Goal: Task Accomplishment & Management: Complete application form

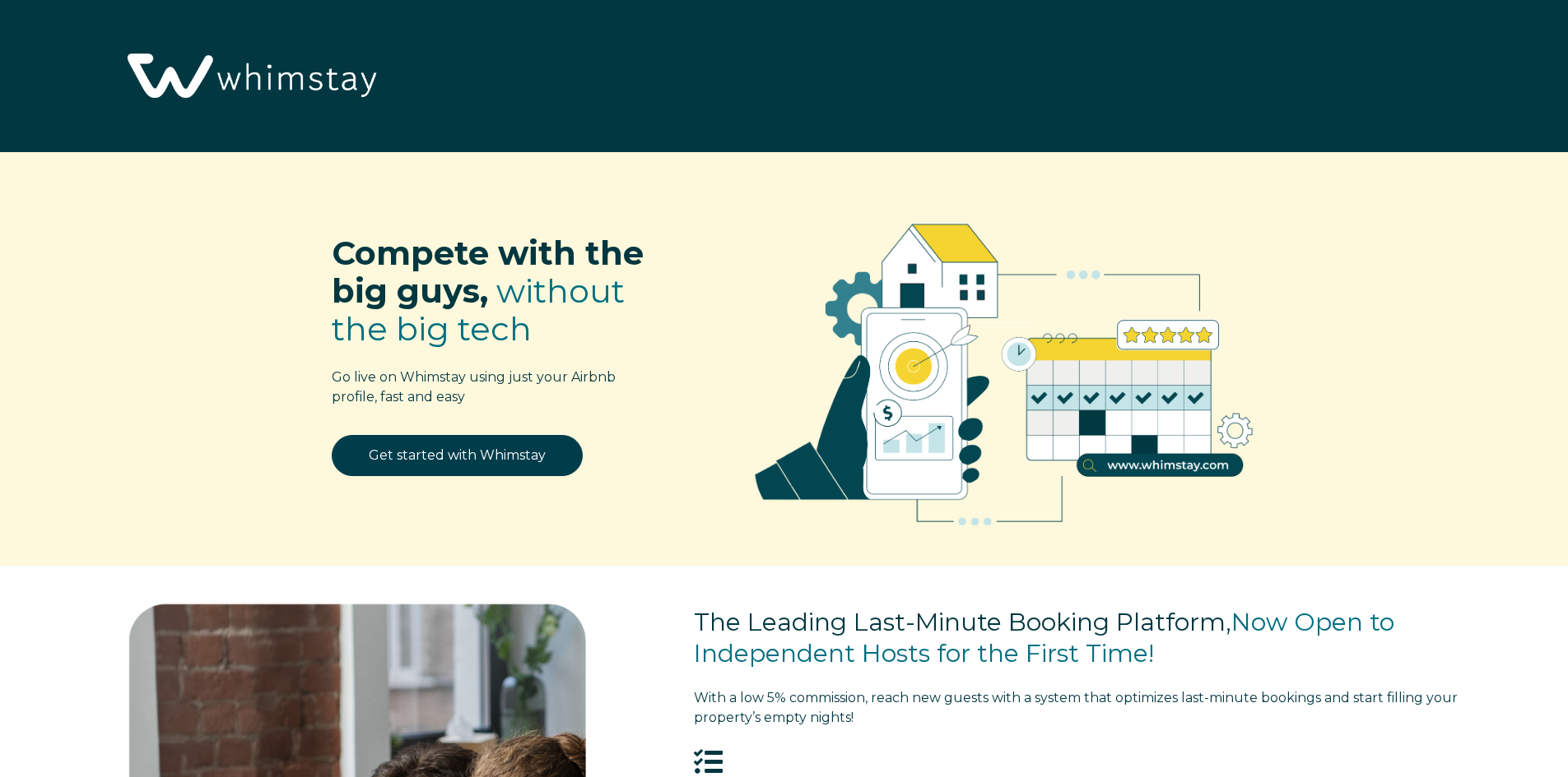
select select "FR"
click at [436, 464] on link "Get started with Whimstay" at bounding box center [457, 456] width 251 height 41
select select "FR"
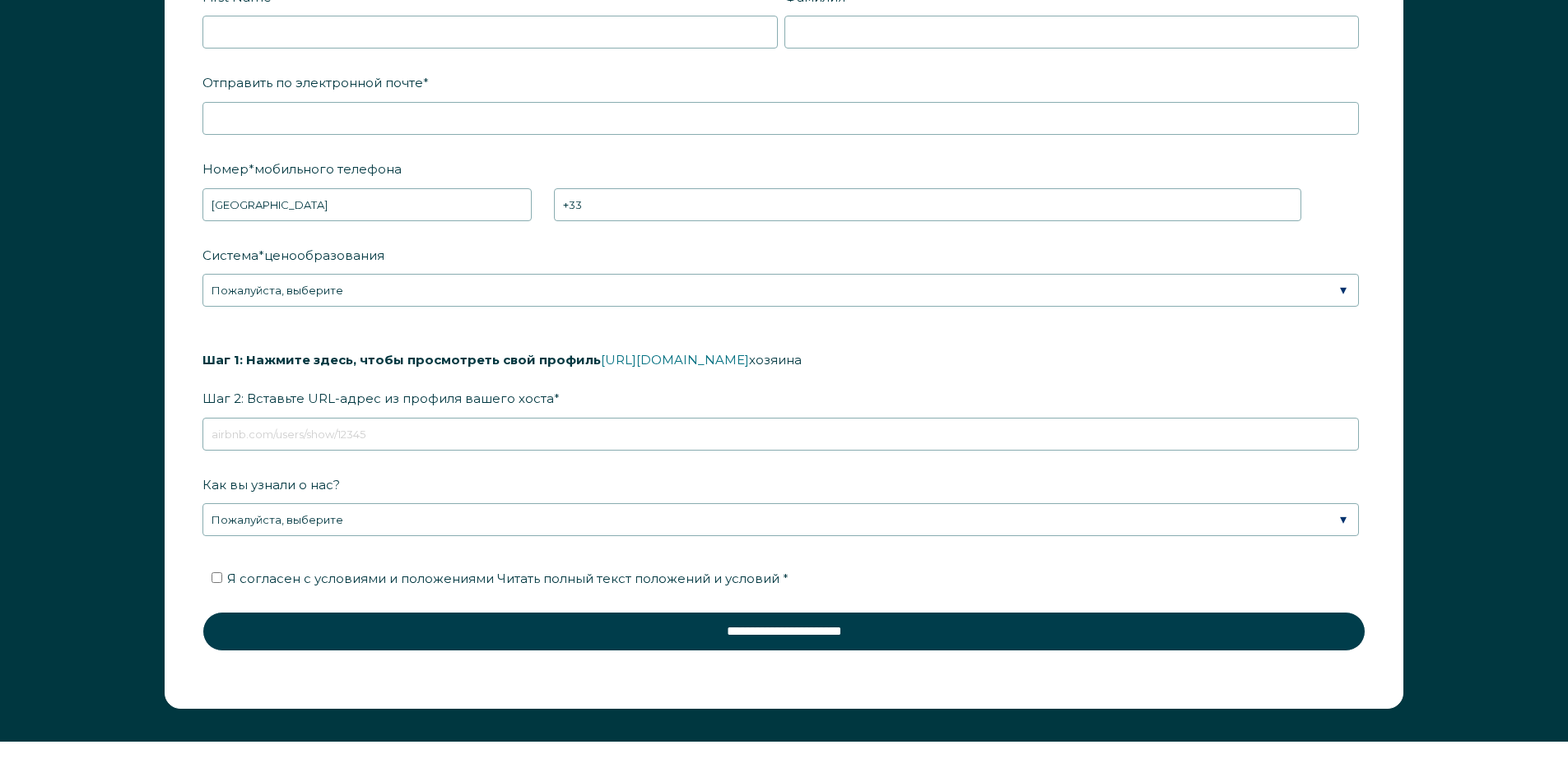
scroll to position [2594, 0]
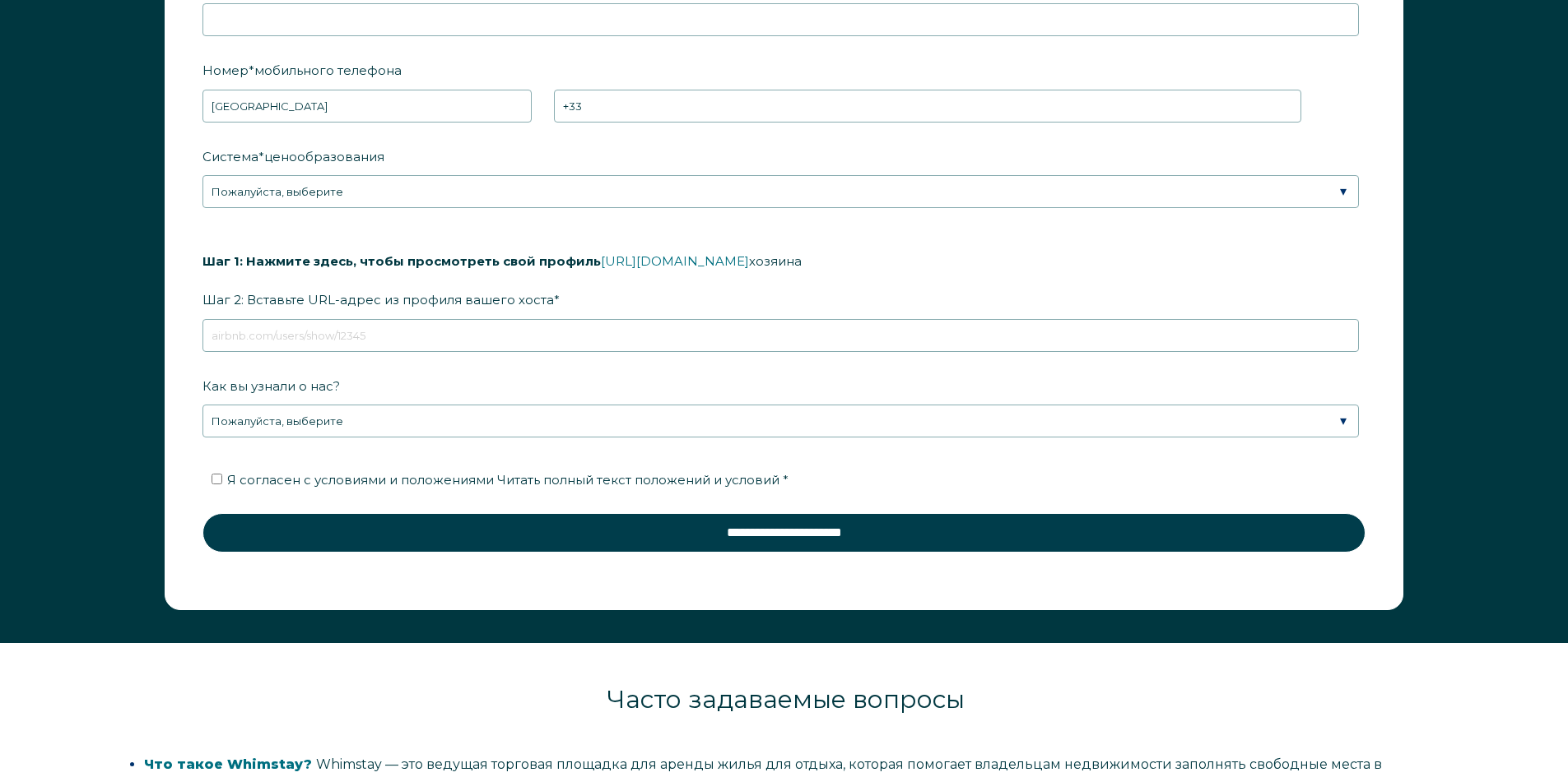
click at [204, 489] on ul "Я согласен с условиями и положениями Читать полный текст положений и условий *" at bounding box center [781, 481] width 1156 height 26
click at [208, 480] on ul "Я согласен с условиями и положениями Читать полный текст положений и условий *" at bounding box center [781, 481] width 1156 height 26
click at [213, 480] on input "Я согласен с условиями и положениями Читать полный текст положений и условий *" at bounding box center [217, 479] width 11 height 11
checkbox input "true"
drag, startPoint x: 26, startPoint y: 335, endPoint x: 101, endPoint y: 212, distance: 144.1
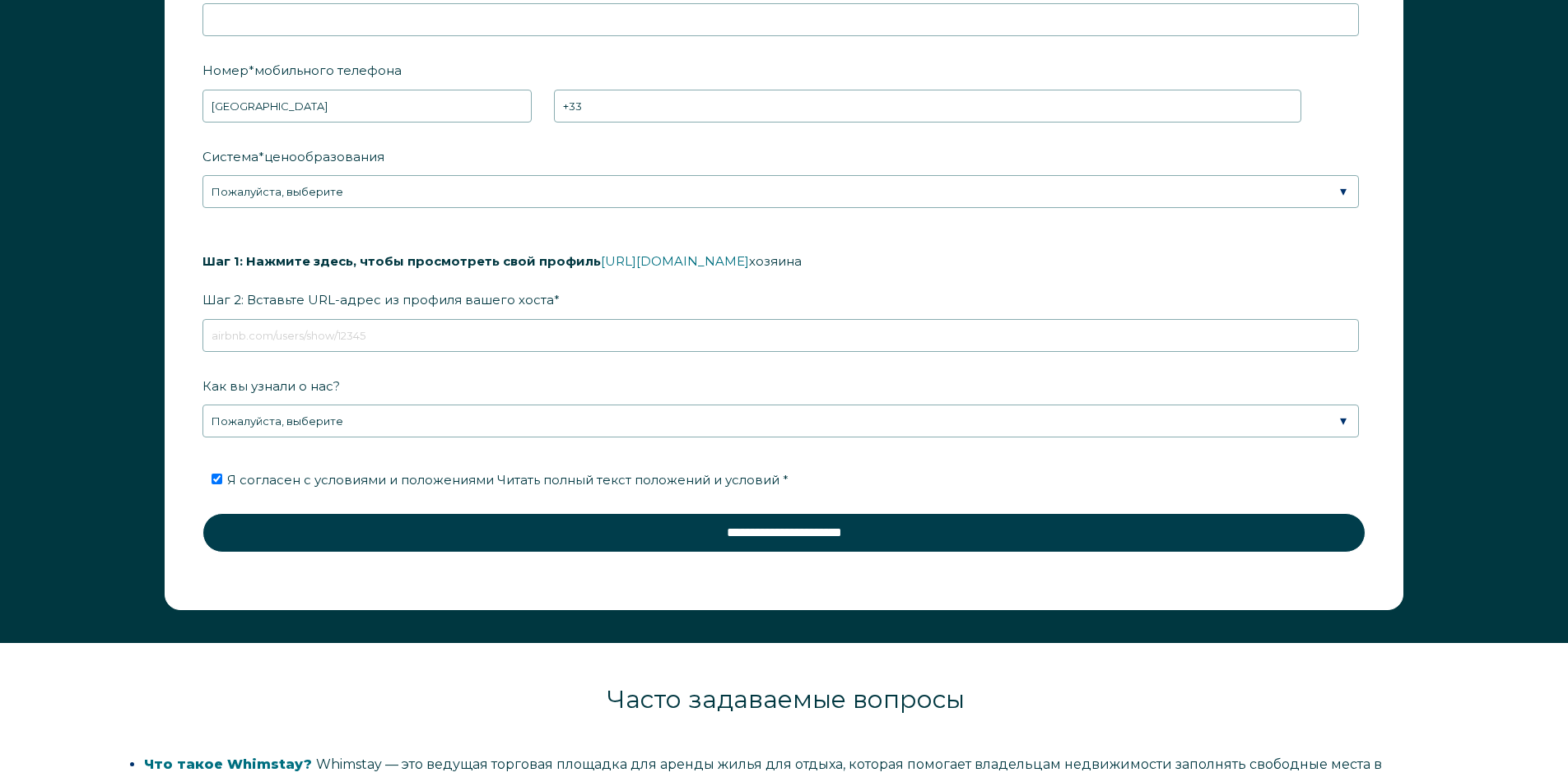
click at [101, 212] on div "First Name * Фамилия * RBO Token Company ID Referrer Code Dialer Code SSOB Cont…" at bounding box center [784, 236] width 1568 height 813
drag, startPoint x: 328, startPoint y: 300, endPoint x: 404, endPoint y: 306, distance: 76.2
click at [404, 306] on font "Шаг 2: Вставьте URL-адрес из профиля вашего хоста" at bounding box center [378, 300] width 352 height 16
click at [576, 299] on label "Шаг 1: Нажмите здесь, чтобы просмотреть свой профиль https://www.airbnb.com/use…" at bounding box center [784, 271] width 1163 height 86
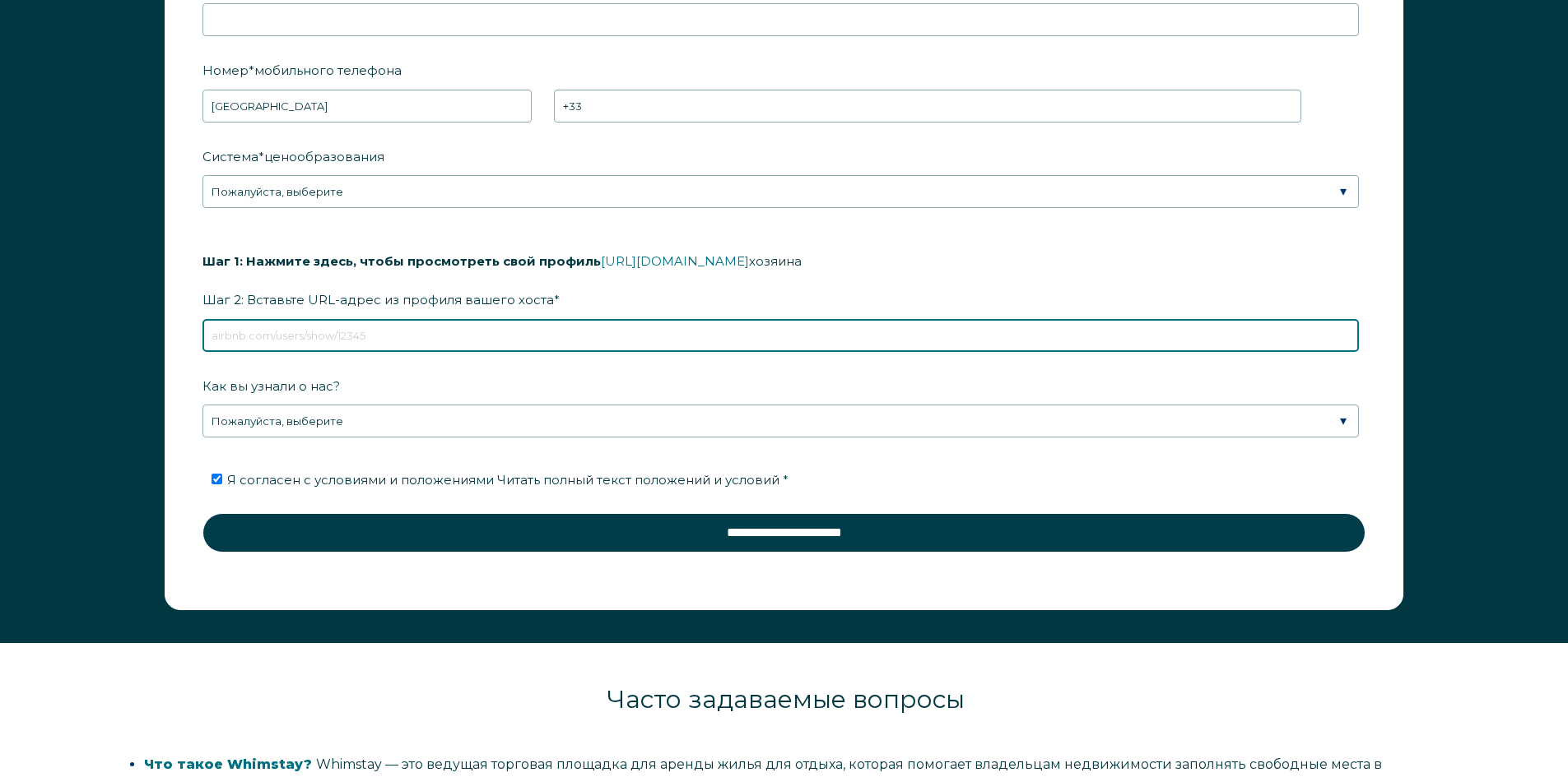
click at [576, 319] on input "Шаг 1: Нажмите здесь, чтобы просмотреть свой профиль https://www.airbnb.com/use…" at bounding box center [781, 336] width 1156 height 33
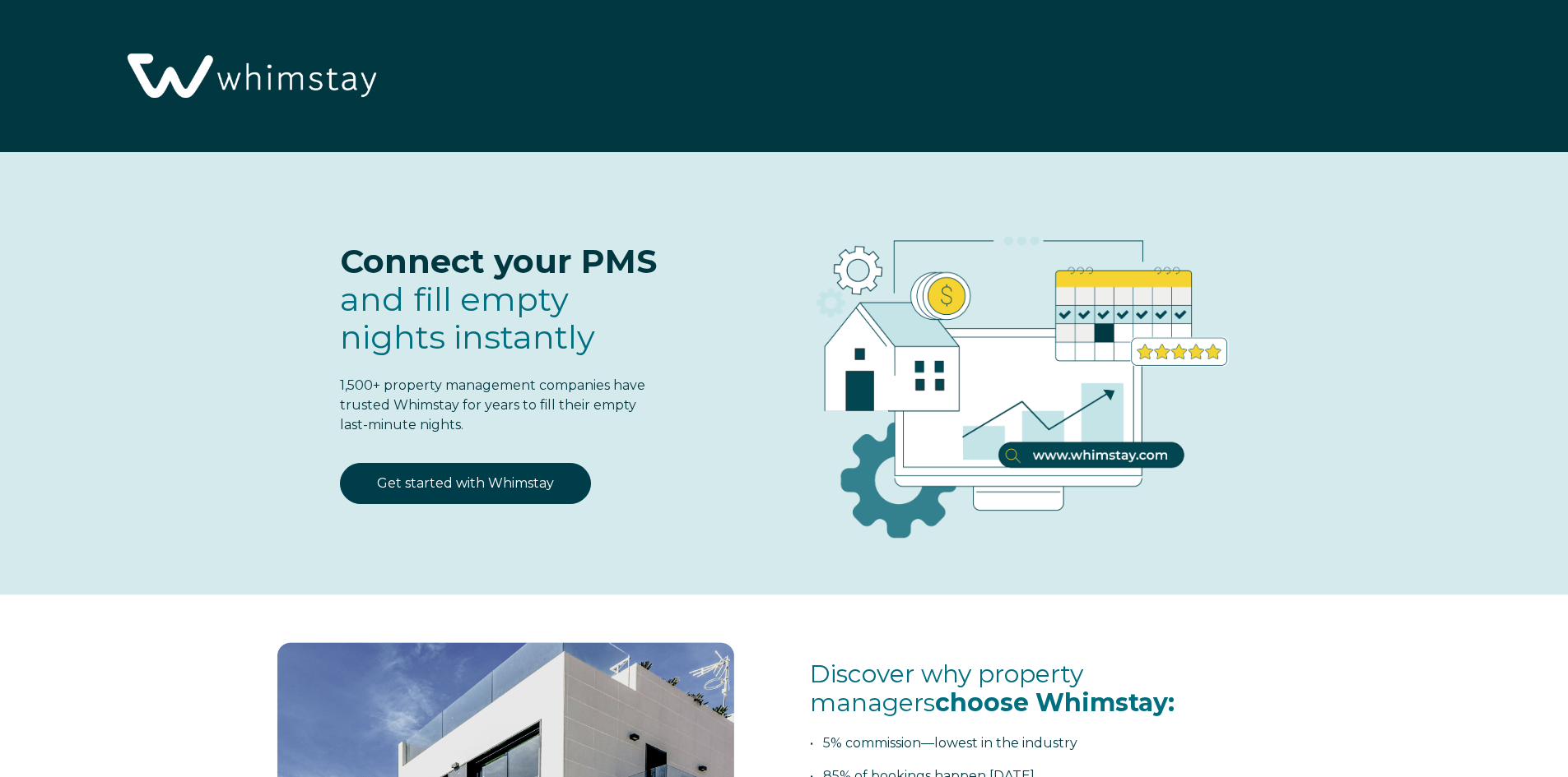
select select "FR"
select select "Standard"
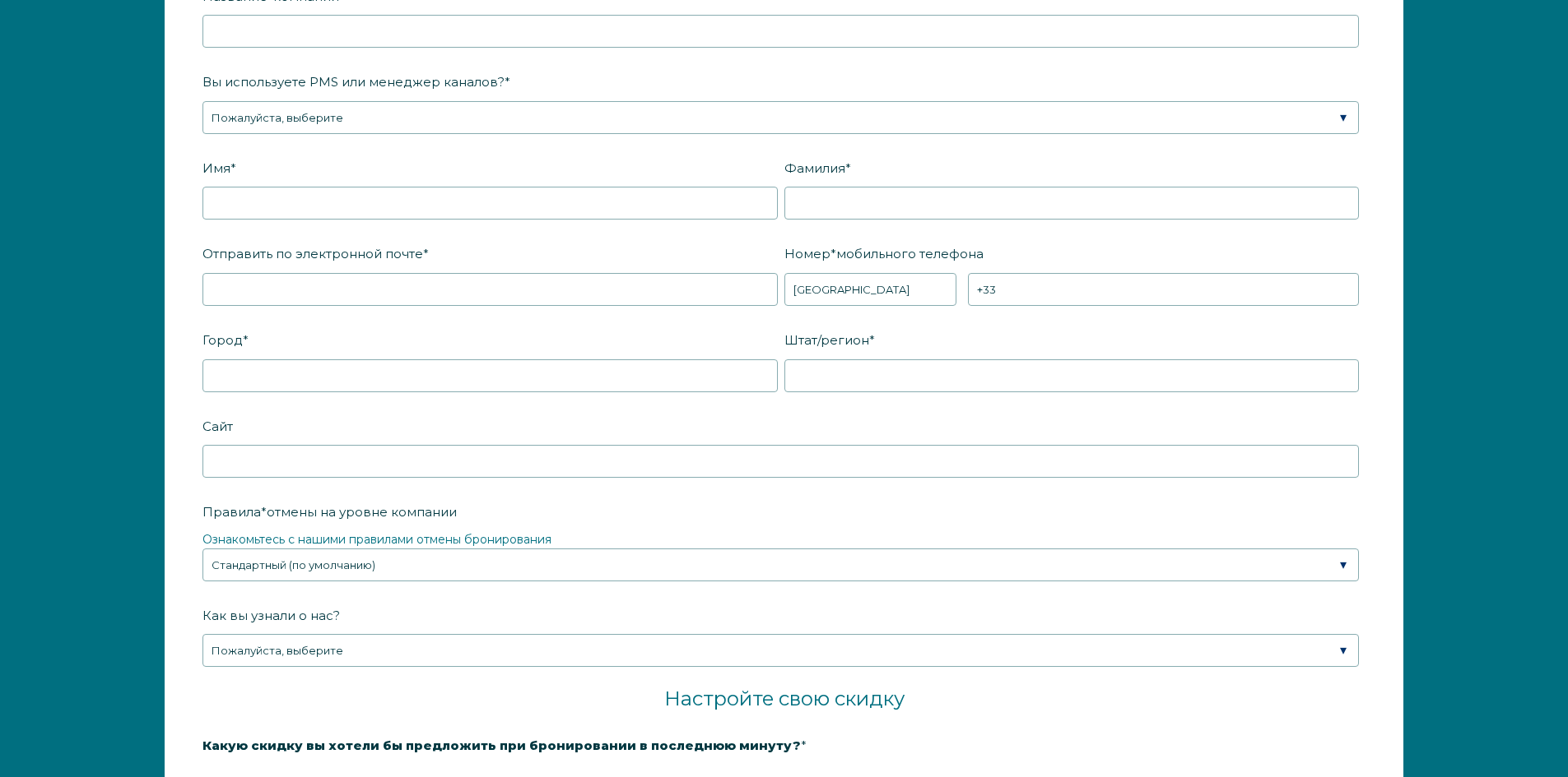
scroll to position [1891, 0]
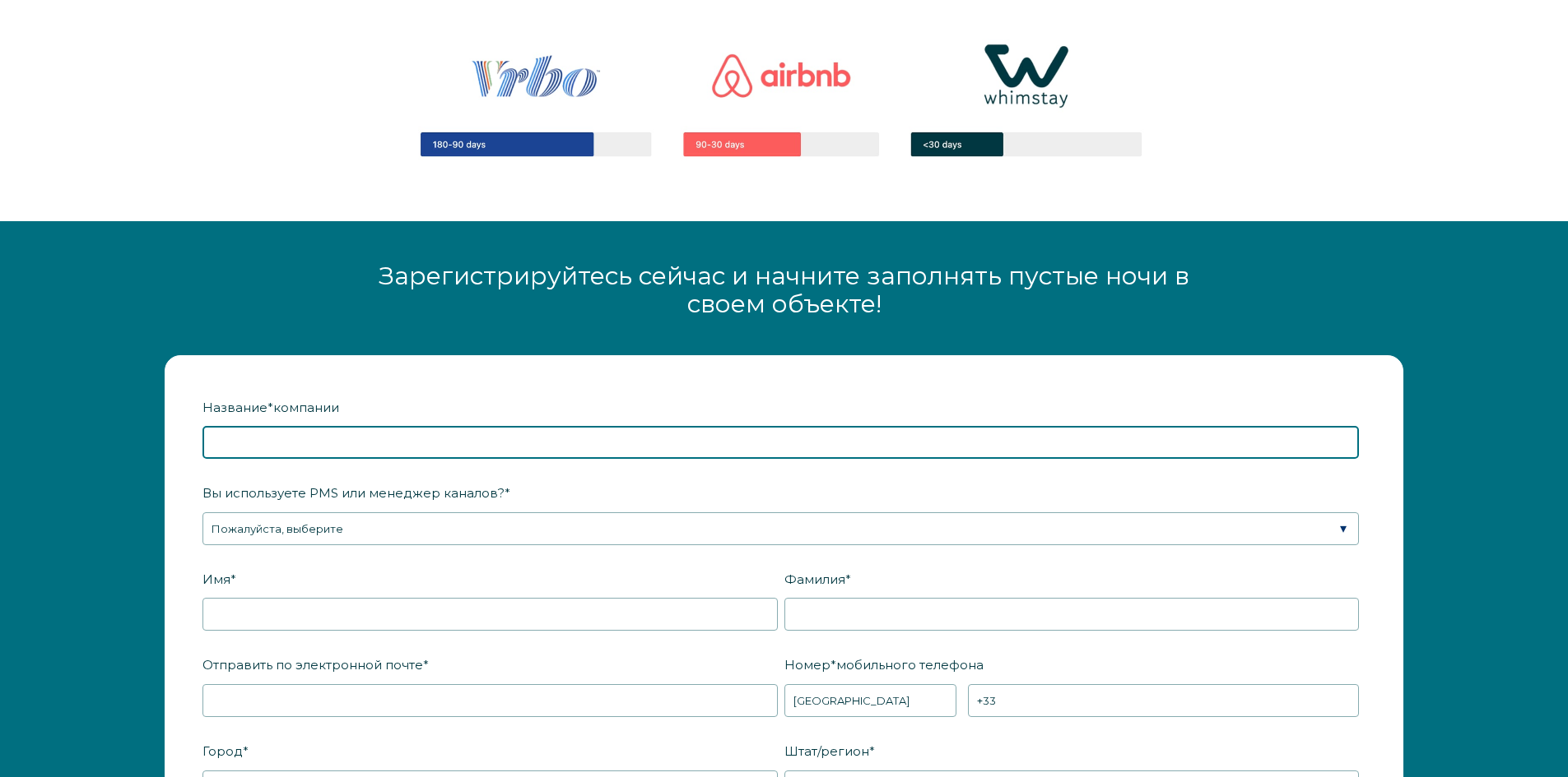
click at [304, 428] on input "Название * компании" at bounding box center [781, 443] width 1156 height 33
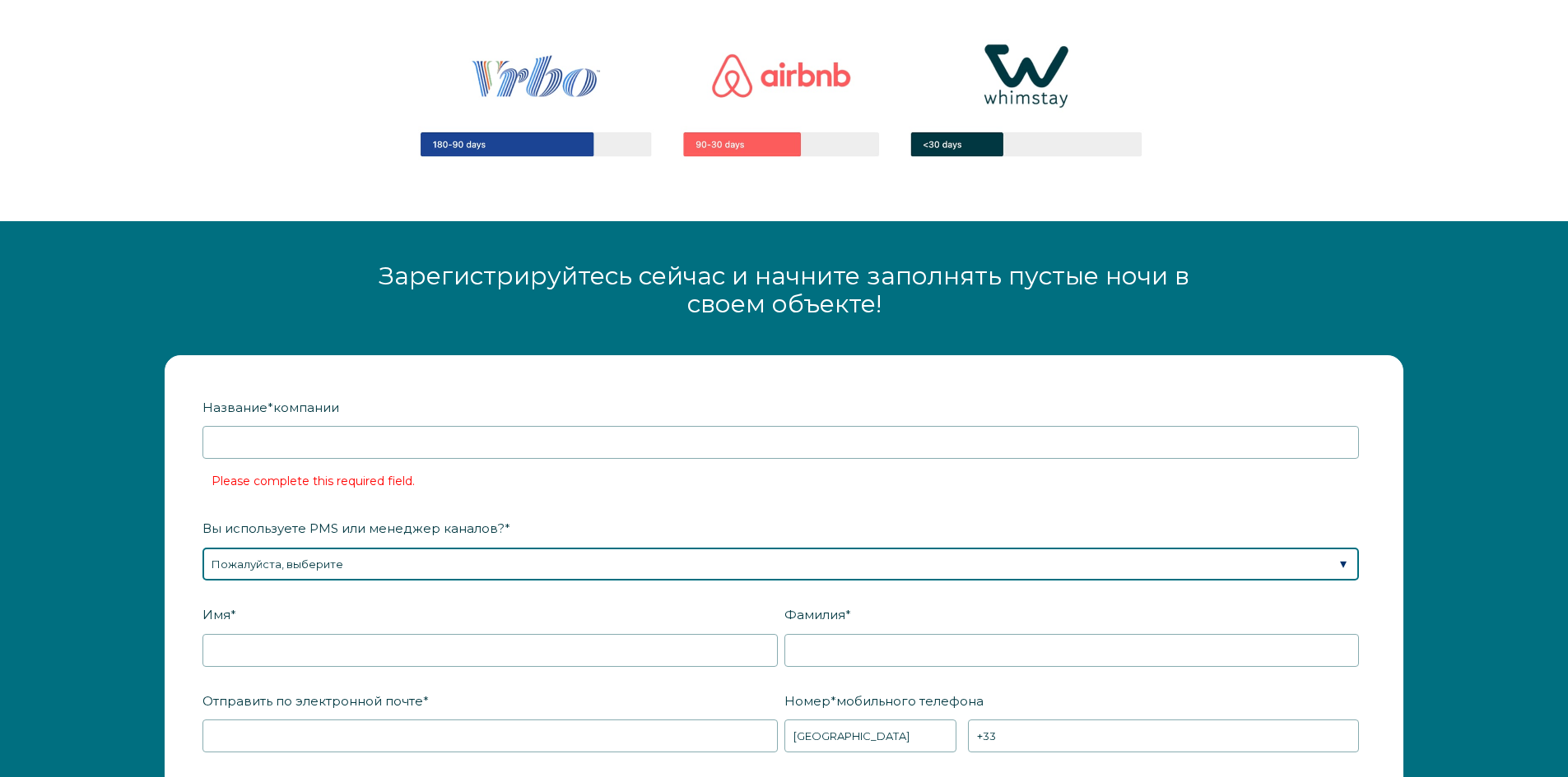
click at [321, 531] on div "Вы используете PMS или менеджер каналов? * Пожалуйста, выберите Босиком Booking…" at bounding box center [784, 547] width 1163 height 67
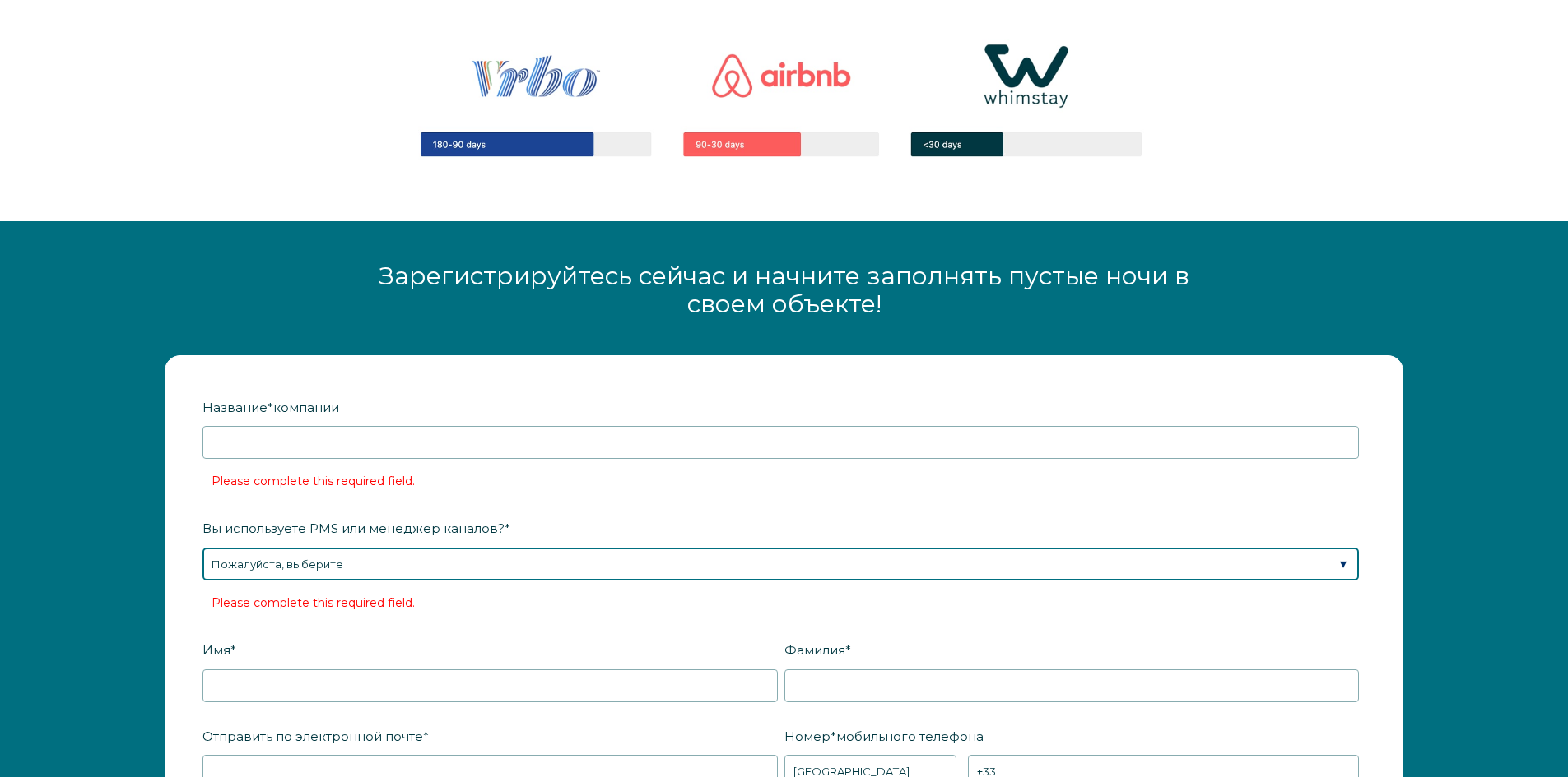
click at [296, 567] on select "Пожалуйста, выберите Босиком BookingPal Поддержка Яркая сторона ЦиииРУС Эскапия…" at bounding box center [781, 565] width 1156 height 33
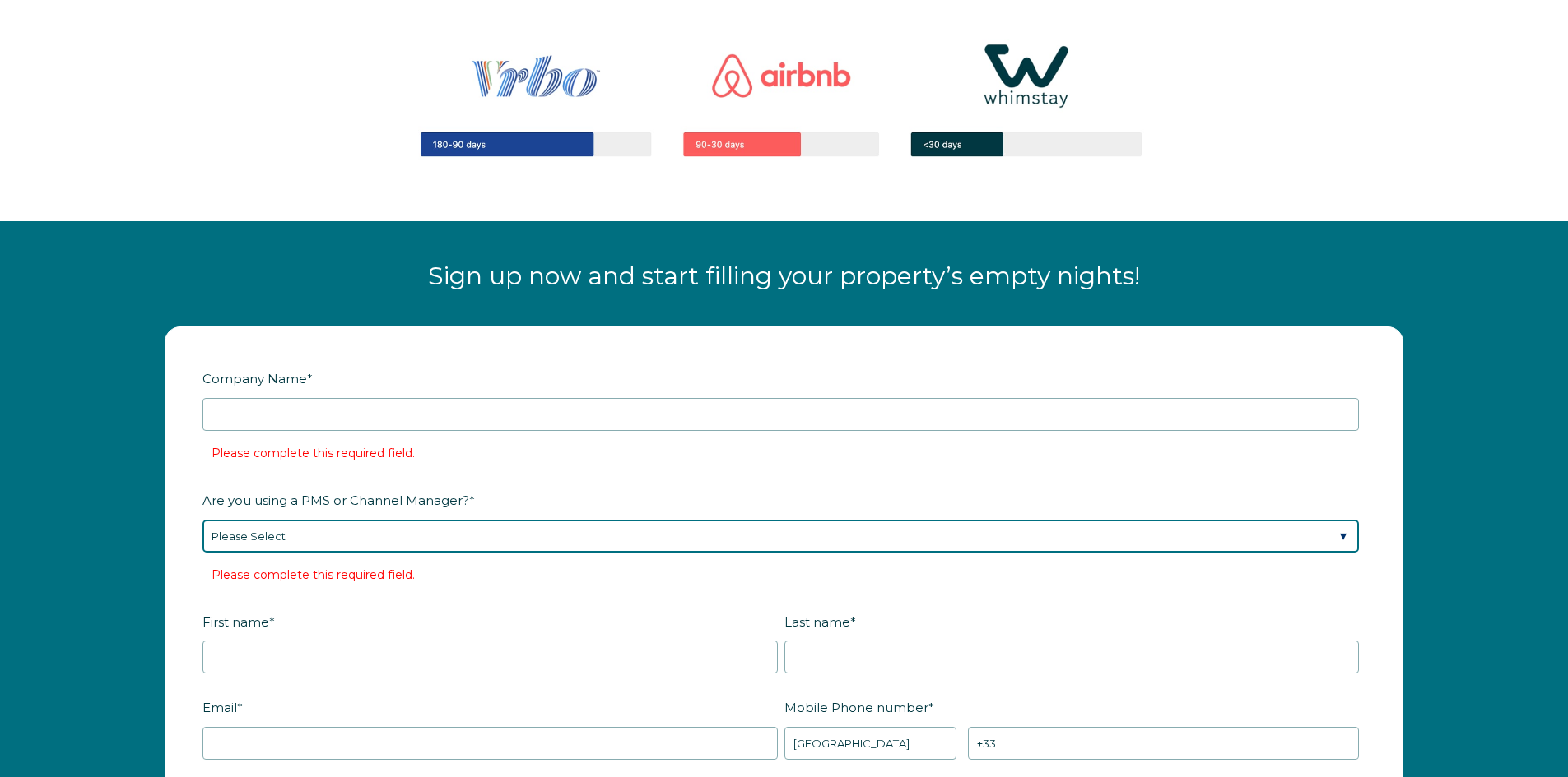
click at [309, 540] on select "Please Select Barefoot BookingPal Boost Brightside CiiRUS Escapia Guesty Hostaw…" at bounding box center [781, 537] width 1156 height 33
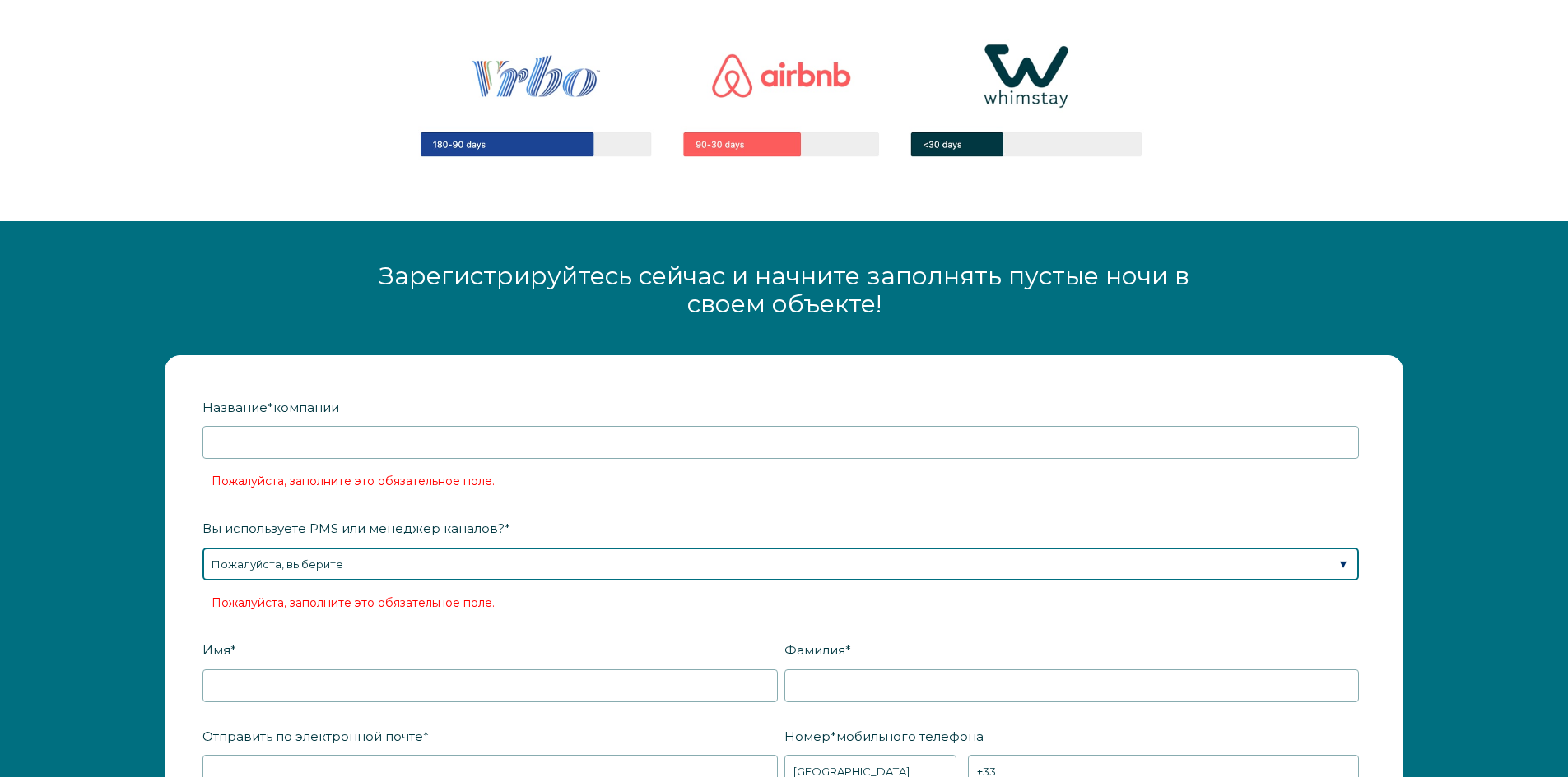
click at [361, 564] on select "Пожалуйста, выберите Босиком BookingPal Поддержка Яркая сторона ЦиииРУС Эскапия…" at bounding box center [781, 565] width 1156 height 33
select select "Not Listed"
click at [203, 548] on select "Пожалуйста, выберите Босиком BookingPal Поддержка Яркая сторона ЦиииРУС Эскапия…" at bounding box center [781, 565] width 1156 height 33
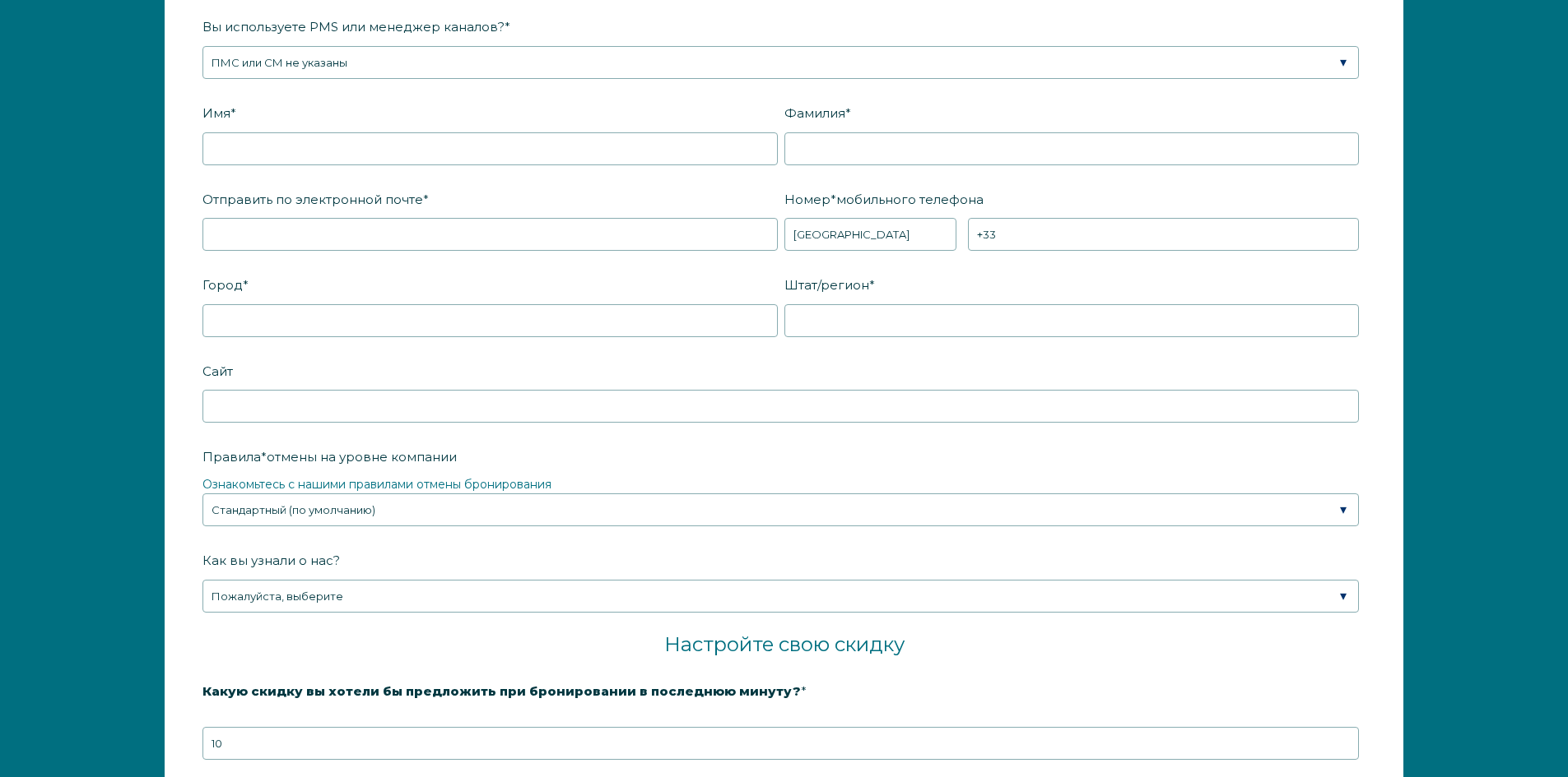
scroll to position [2385, 0]
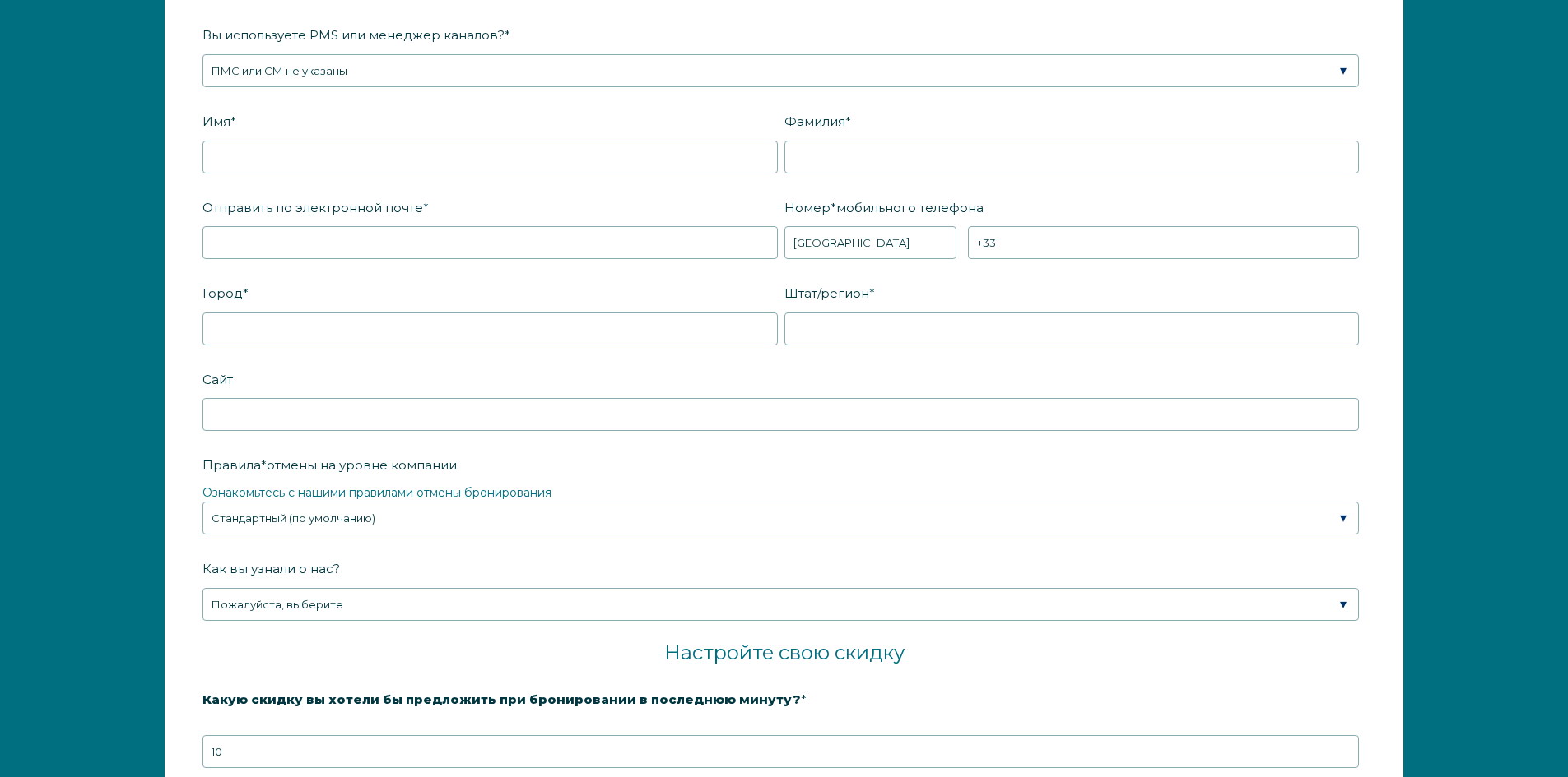
click at [354, 501] on legend "Ознакомьтесь с нашими правилами отмены бронирования" at bounding box center [784, 493] width 1163 height 17
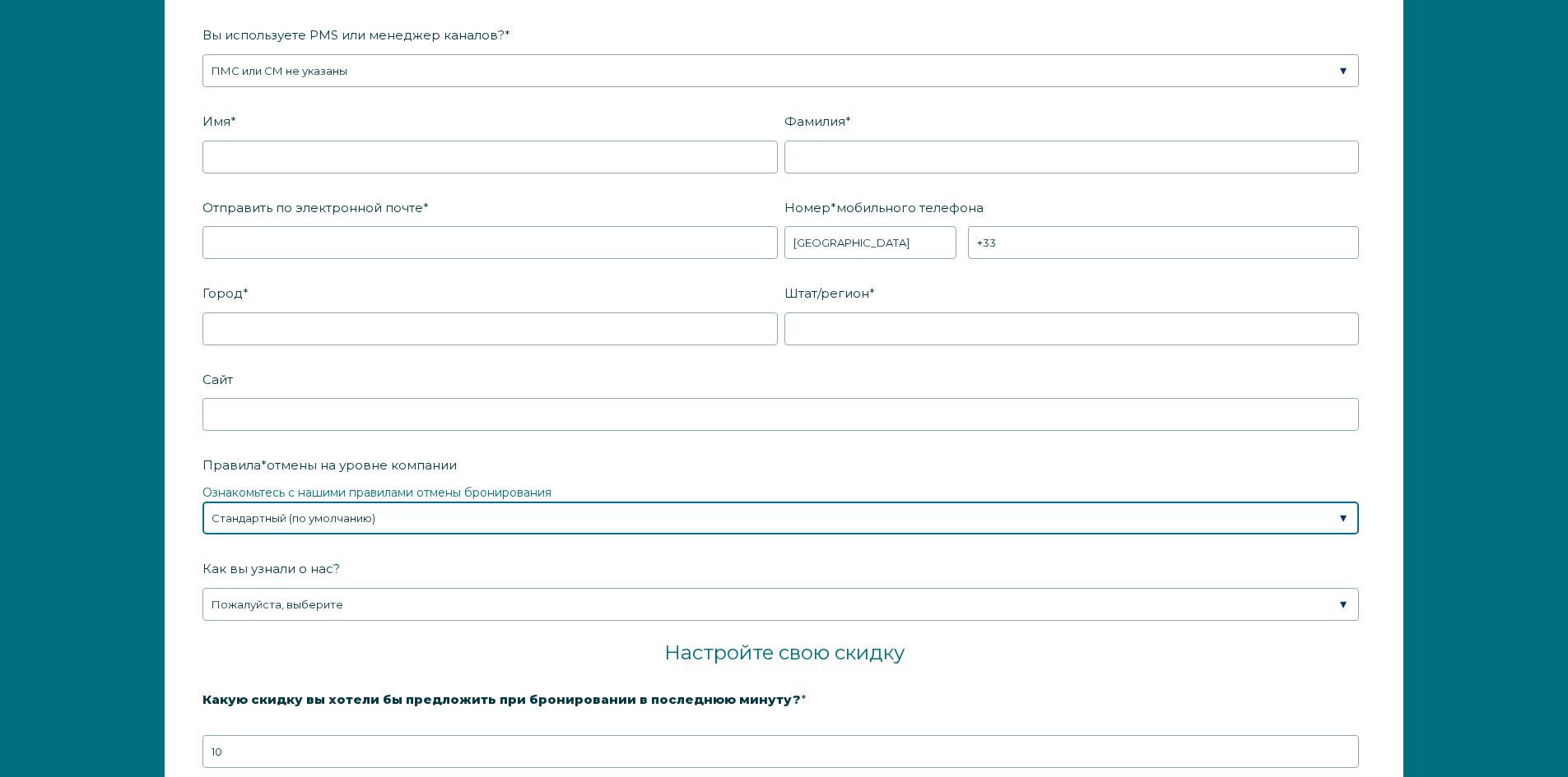
click at [367, 522] on select "Пожалуйста, выберите Частичный Стандартный (по умолчанию) Умеренный Строгий" at bounding box center [781, 519] width 1156 height 33
click at [203, 502] on select "Пожалуйста, выберите Частичный Стандартный (по умолчанию) Умеренный Строгий" at bounding box center [781, 519] width 1156 height 33
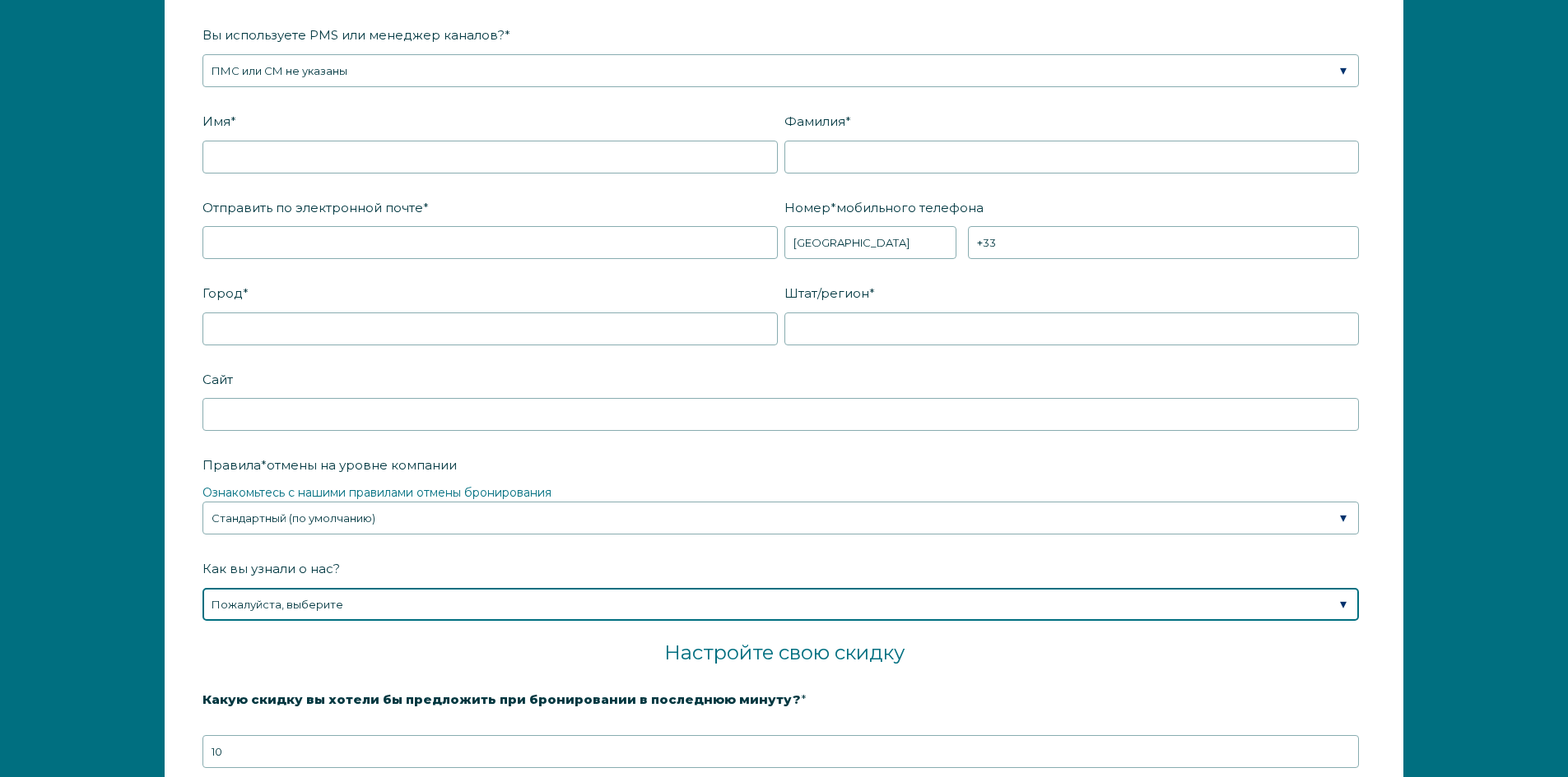
drag, startPoint x: 344, startPoint y: 602, endPoint x: 357, endPoint y: 602, distance: 13.0
click at [345, 602] on select "Пожалуйста, выберите Нашел Whimstay с помощью поиска в Google Поговорил с прода…" at bounding box center [781, 605] width 1156 height 33
select select "Other"
click at [203, 589] on select "Пожалуйста, выберите Нашел Whimstay с помощью поиска в Google Поговорил с прода…" at bounding box center [781, 605] width 1156 height 33
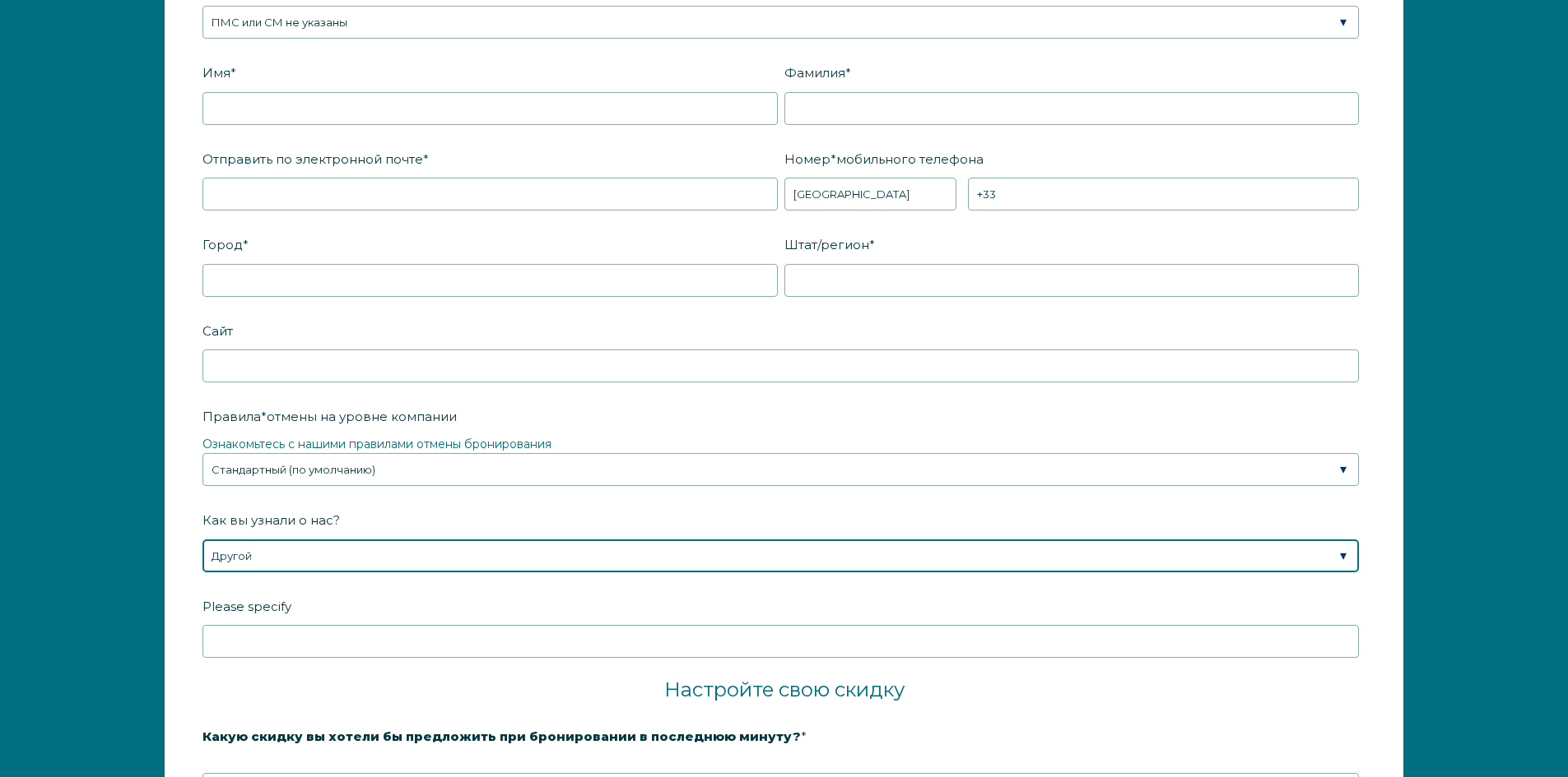
scroll to position [2632, 0]
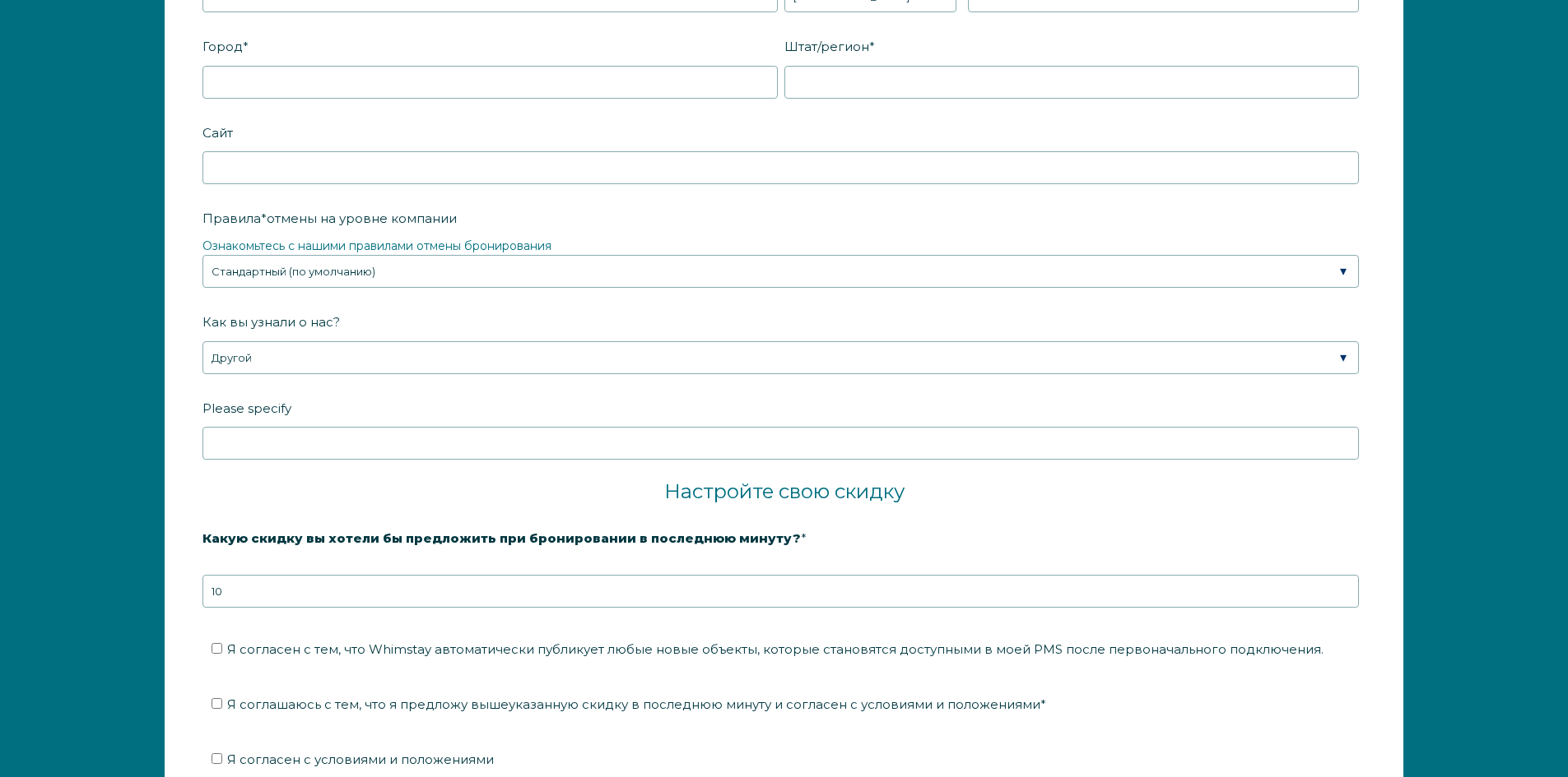
click at [300, 421] on label "Please specify" at bounding box center [784, 408] width 1163 height 29
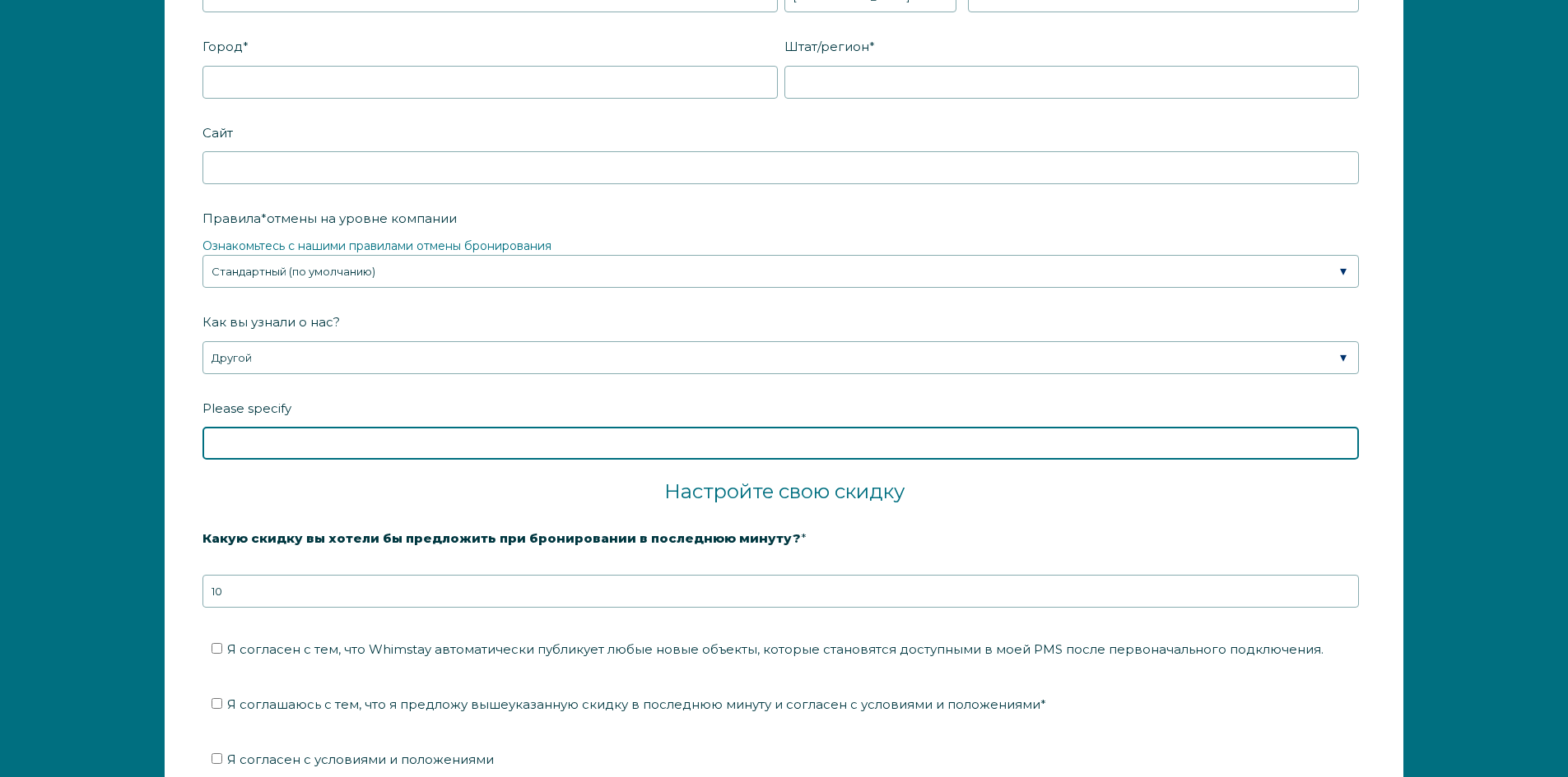
click at [300, 427] on input "Please specify" at bounding box center [781, 444] width 1156 height 33
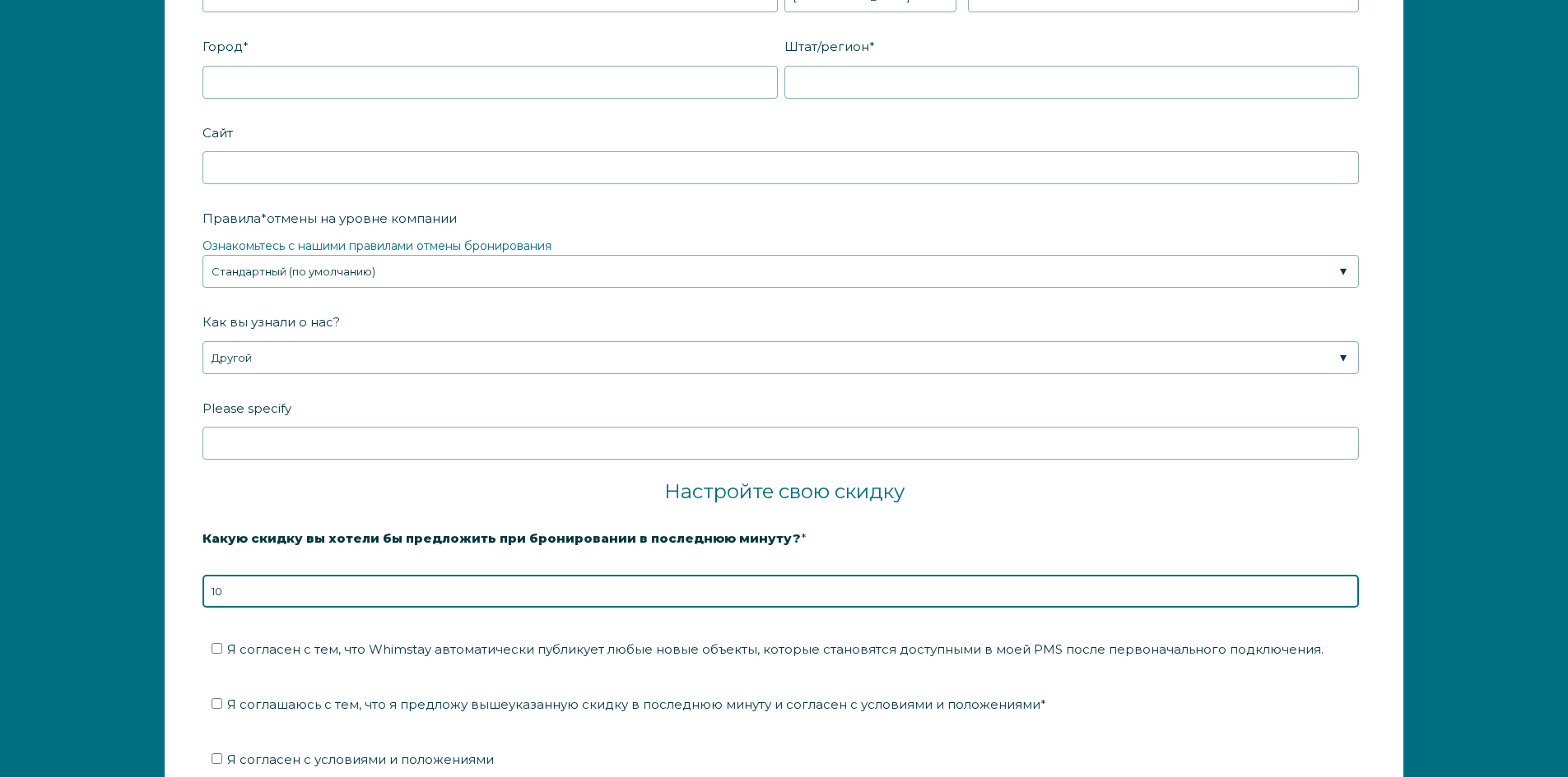
drag, startPoint x: 254, startPoint y: 598, endPoint x: 157, endPoint y: 579, distance: 98.8
click at [161, 582] on div "Название * компании Пожалуйста, заполните это обязательное поле. Вы используете…" at bounding box center [784, 285] width 1272 height 1341
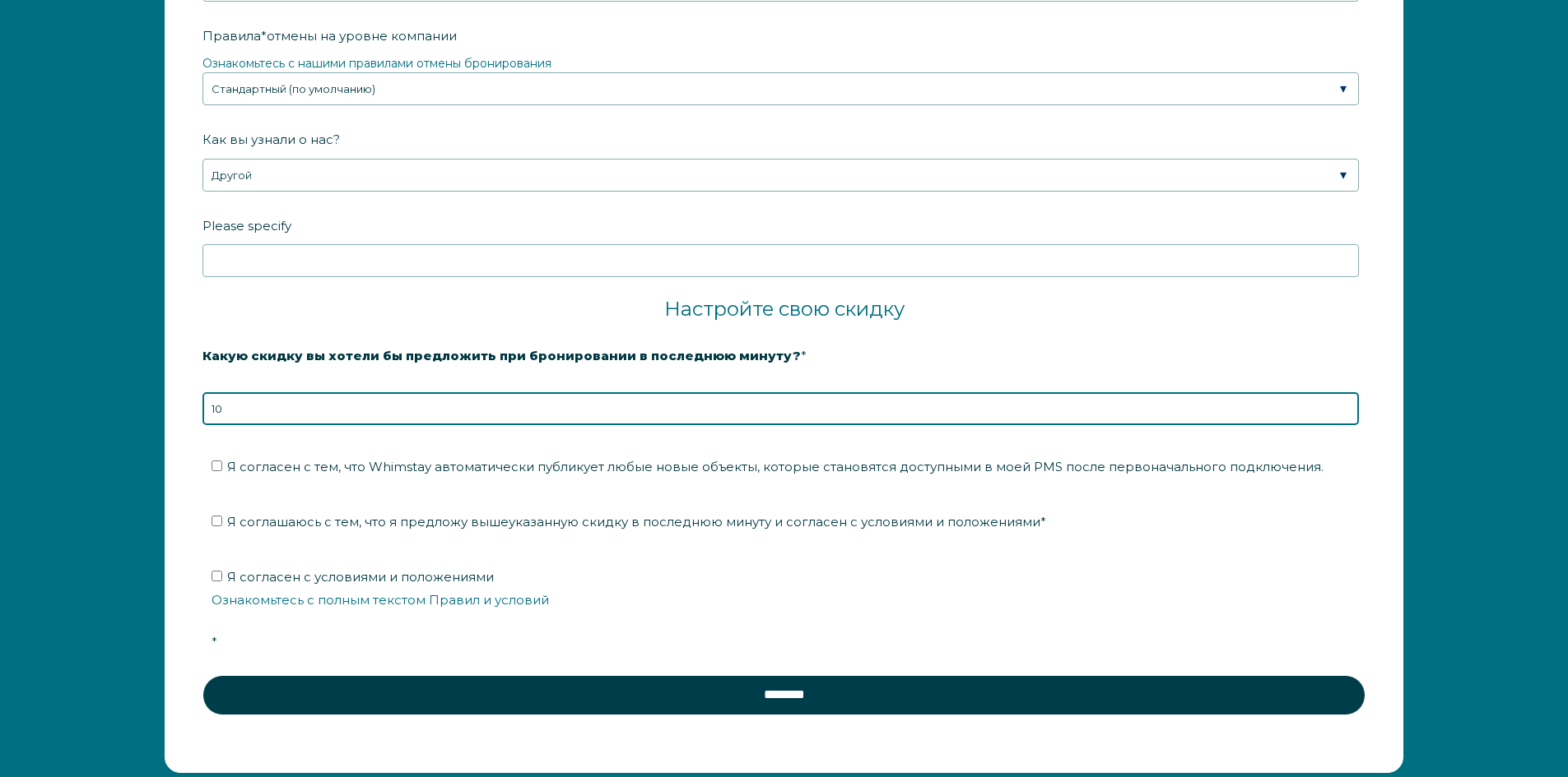
scroll to position [2879, 0]
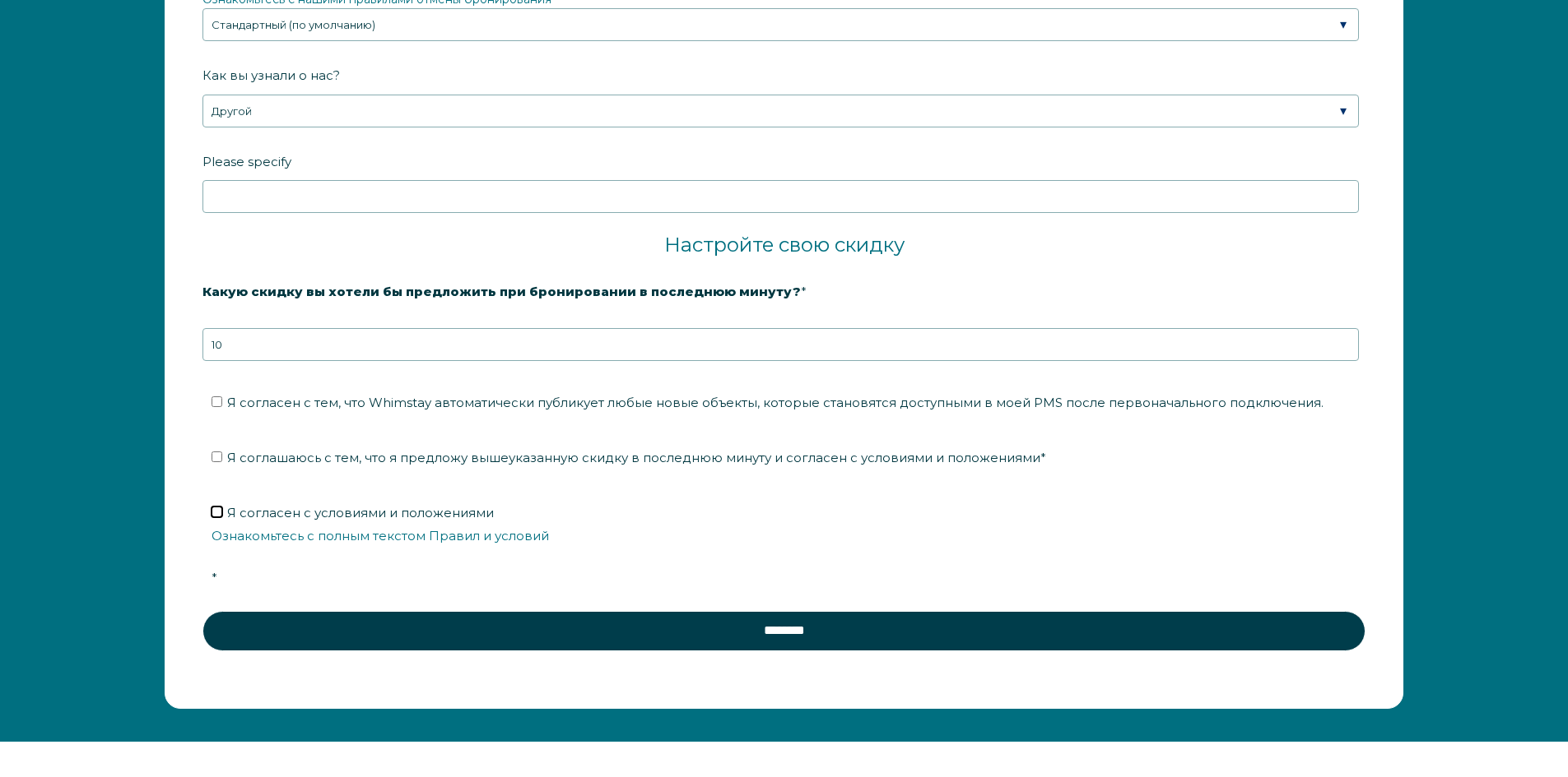
click at [222, 507] on input "Я согласен с условиями и положениями Ознакомьтесь с полным текстом Правил и усл…" at bounding box center [217, 512] width 11 height 11
checkbox input "true"
click at [222, 450] on label "Я соглашаюсь с тем, что я предложу вышеуказанную скидку в последнюю минуту и со…" at bounding box center [628, 458] width 834 height 16
click at [222, 452] on input "Я соглашаюсь с тем, что я предложу вышеуказанную скидку в последнюю минуту и со…" at bounding box center [217, 457] width 11 height 11
checkbox input "true"
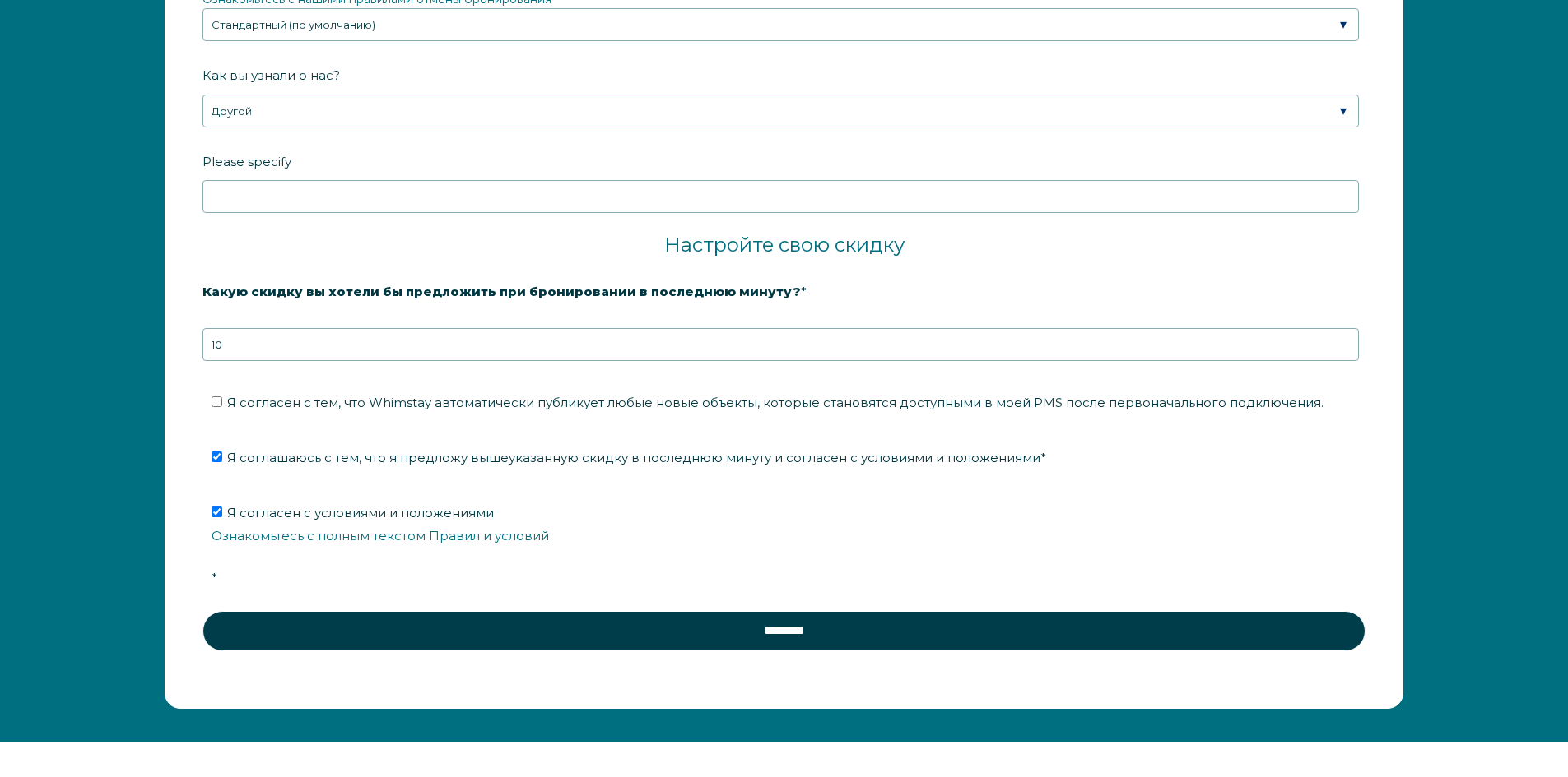
click at [227, 398] on span "Я согласен с тем, что Whimstay автоматически публикует любые новые объекты, кот…" at bounding box center [775, 402] width 1096 height 16
click at [222, 398] on input "Я согласен с тем, что Whimstay автоматически публикует любые новые объекты, кот…" at bounding box center [217, 402] width 11 height 11
checkbox input "true"
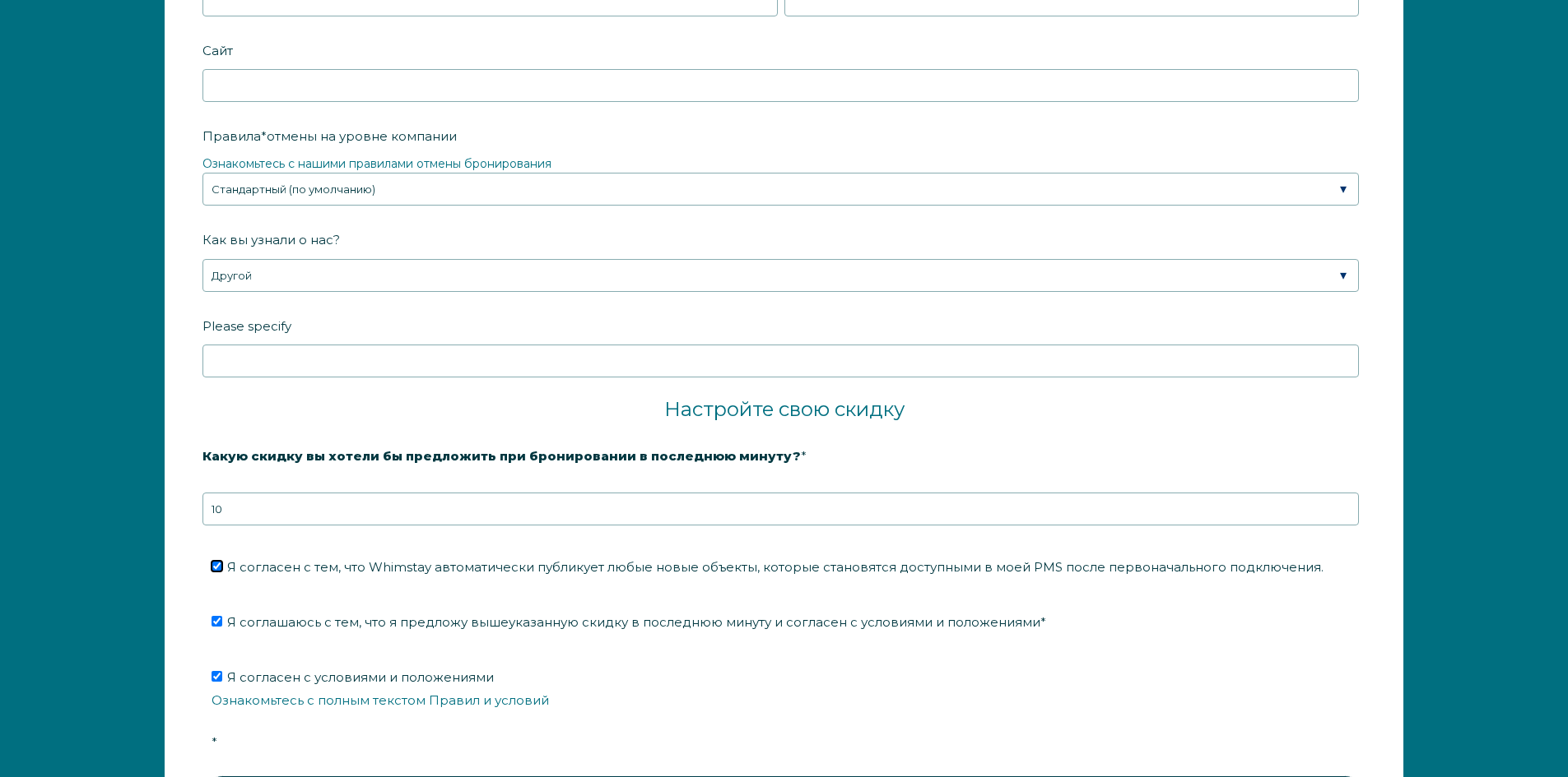
scroll to position [2468, 0]
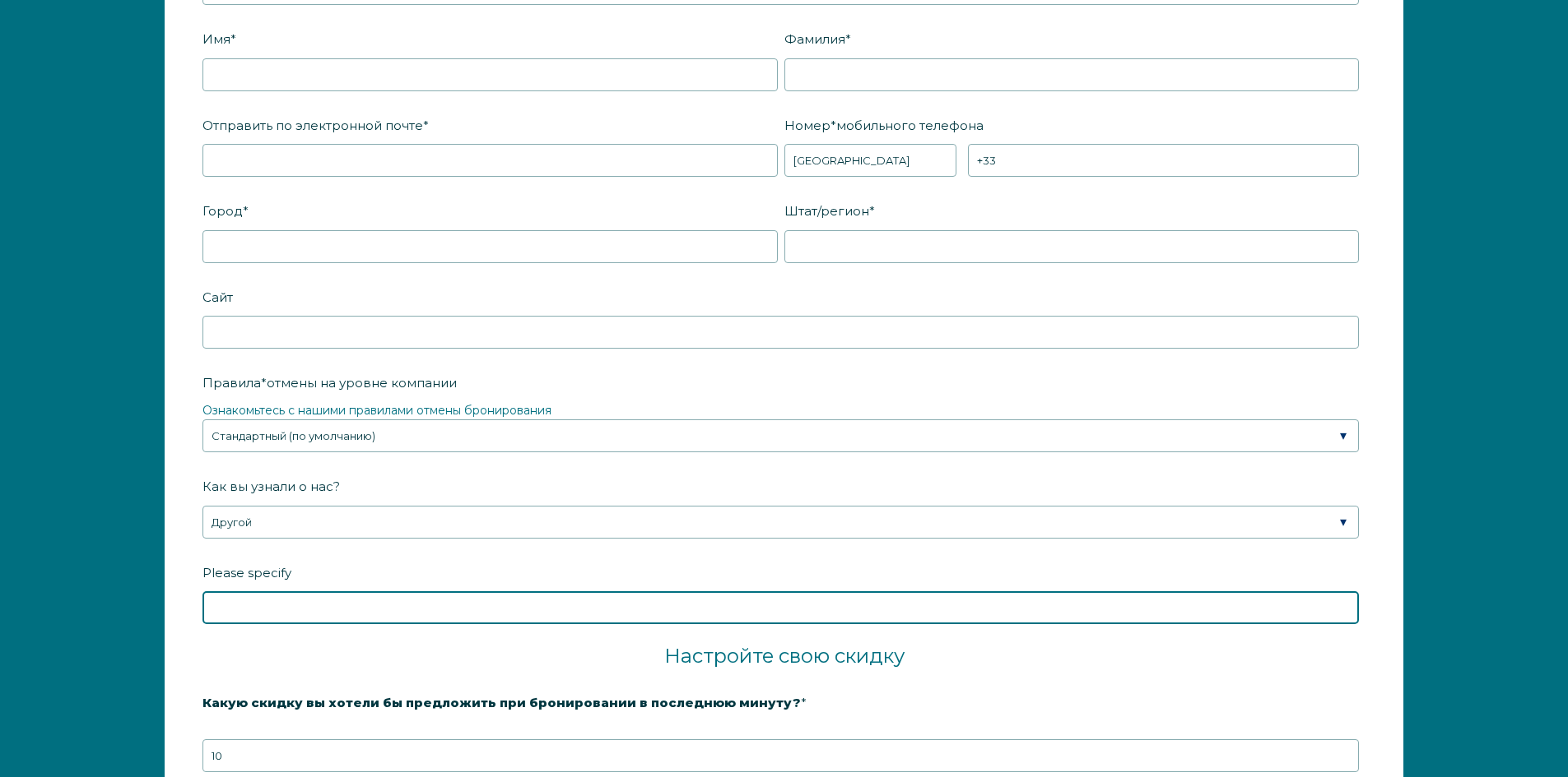
click at [320, 621] on input "Please specify" at bounding box center [781, 608] width 1156 height 33
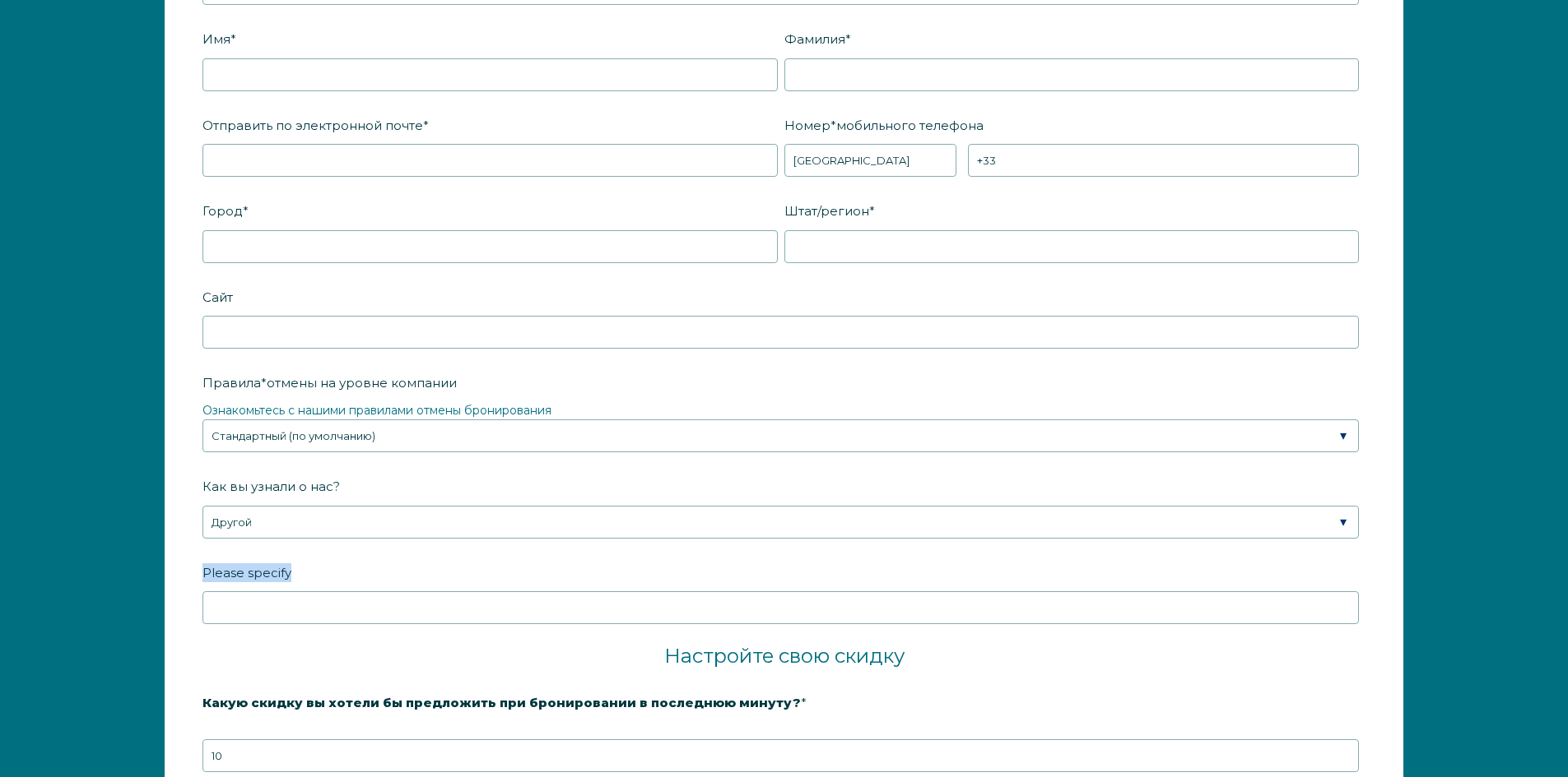
drag, startPoint x: 288, startPoint y: 572, endPoint x: 208, endPoint y: 561, distance: 80.8
click at [196, 565] on form "Название * компании Пожалуйста, заполните это обязательное поле. Вы используете…" at bounding box center [784, 449] width 1237 height 1339
drag, startPoint x: 268, startPoint y: 566, endPoint x: 276, endPoint y: 539, distance: 28.2
click at [269, 565] on span "Please specify" at bounding box center [247, 573] width 89 height 26
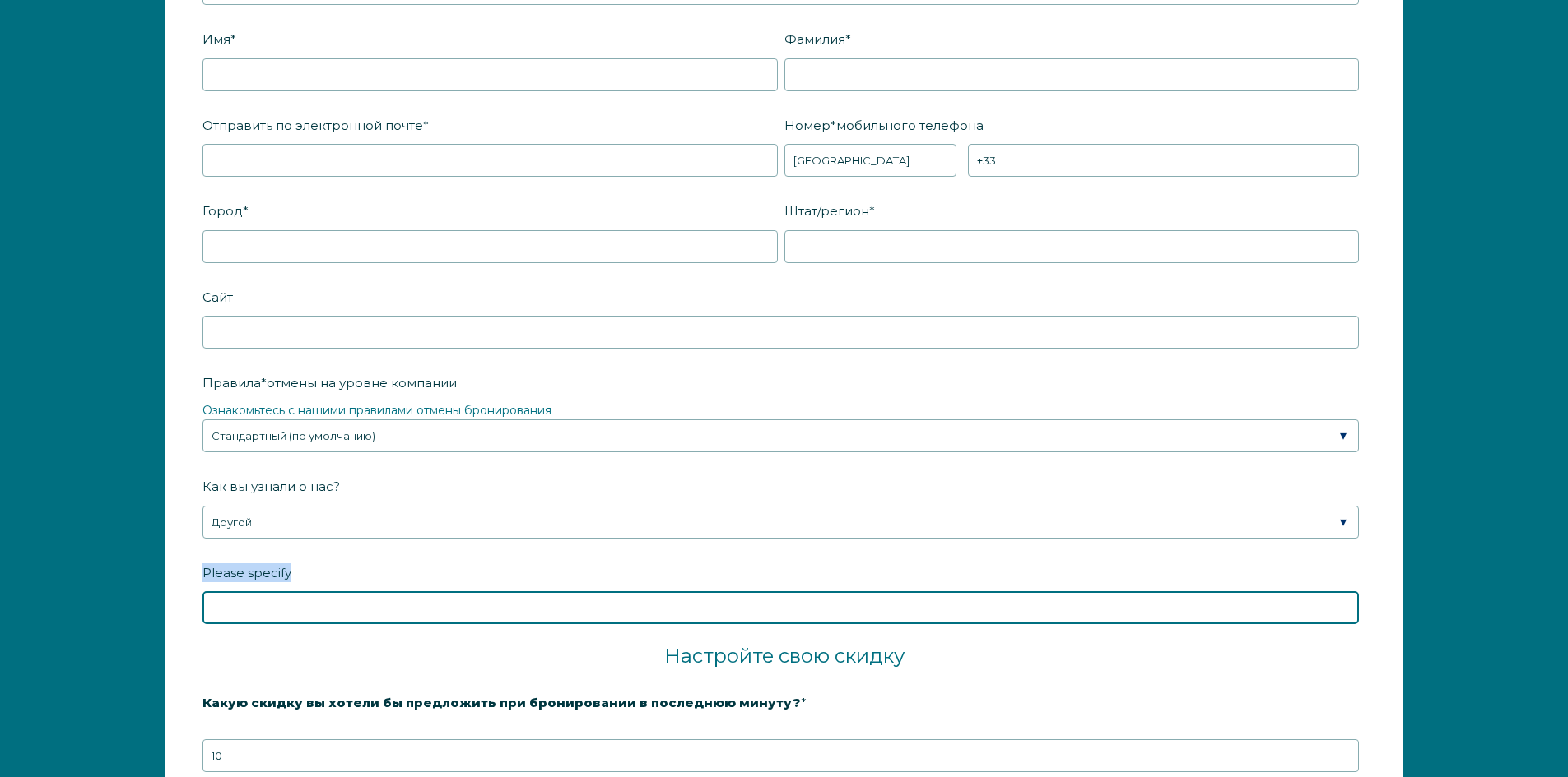
click at [269, 592] on input "Please specify" at bounding box center [781, 608] width 1156 height 33
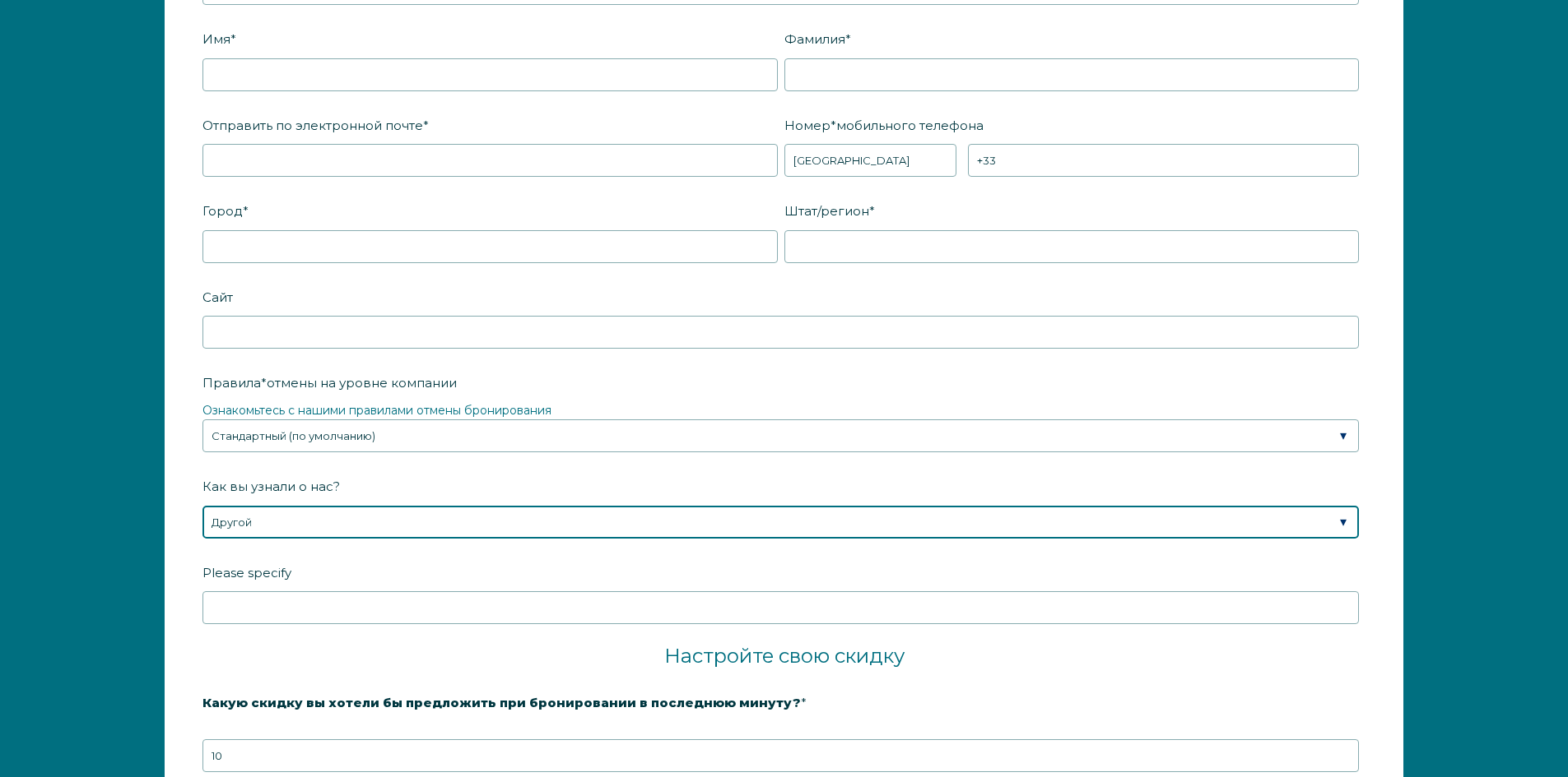
click at [278, 524] on select "Пожалуйста, выберите Нашел Whimstay с помощью поиска в Google Поговорил с прода…" at bounding box center [781, 523] width 1156 height 33
select select "Marketing Email"
click at [203, 506] on select "Пожалуйста, выберите Нашел Whimstay с помощью поиска в Google Поговорил с прода…" at bounding box center [781, 523] width 1156 height 33
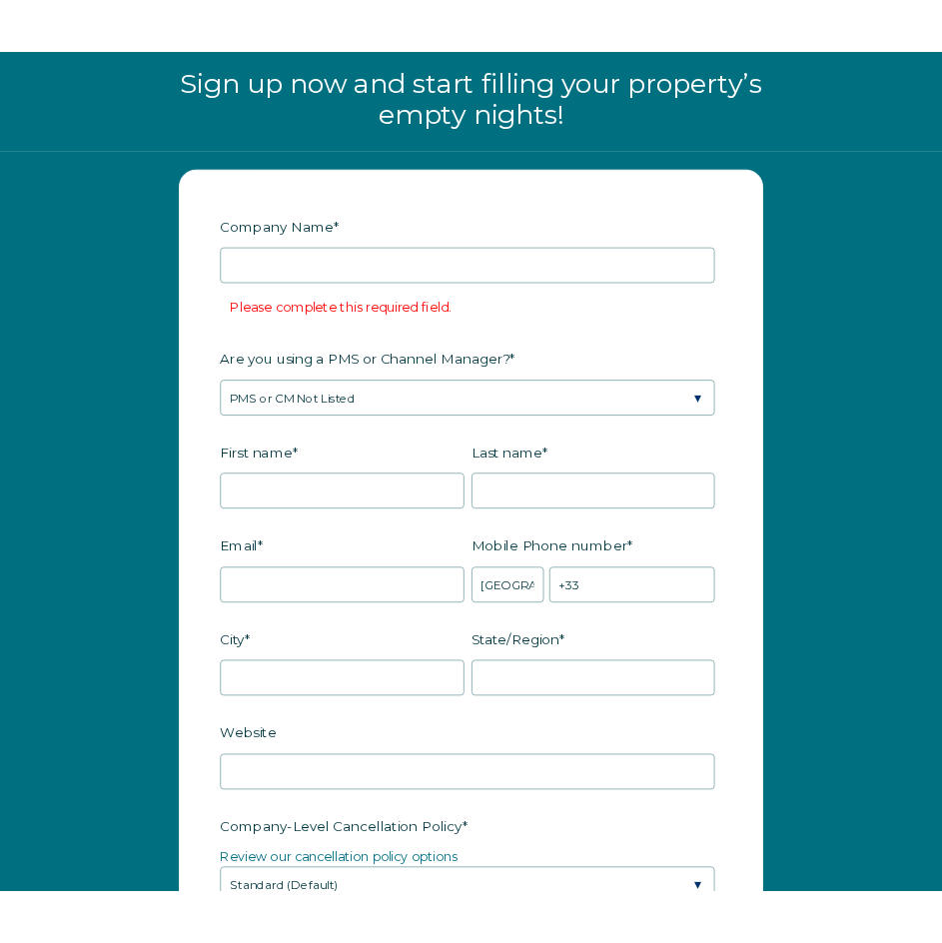
scroll to position [2508, 0]
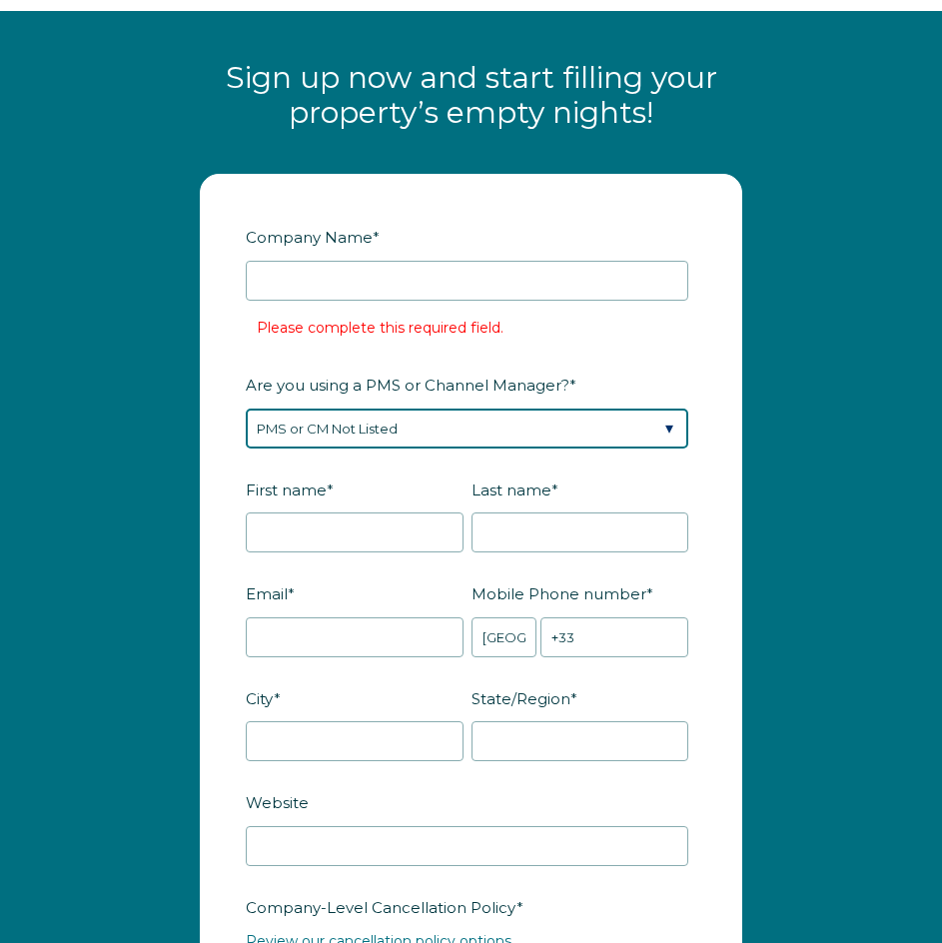
click at [521, 409] on select "Please Select Barefoot BookingPal Boost Brightside CiiRUS Escapia Guesty Hostaw…" at bounding box center [467, 429] width 443 height 40
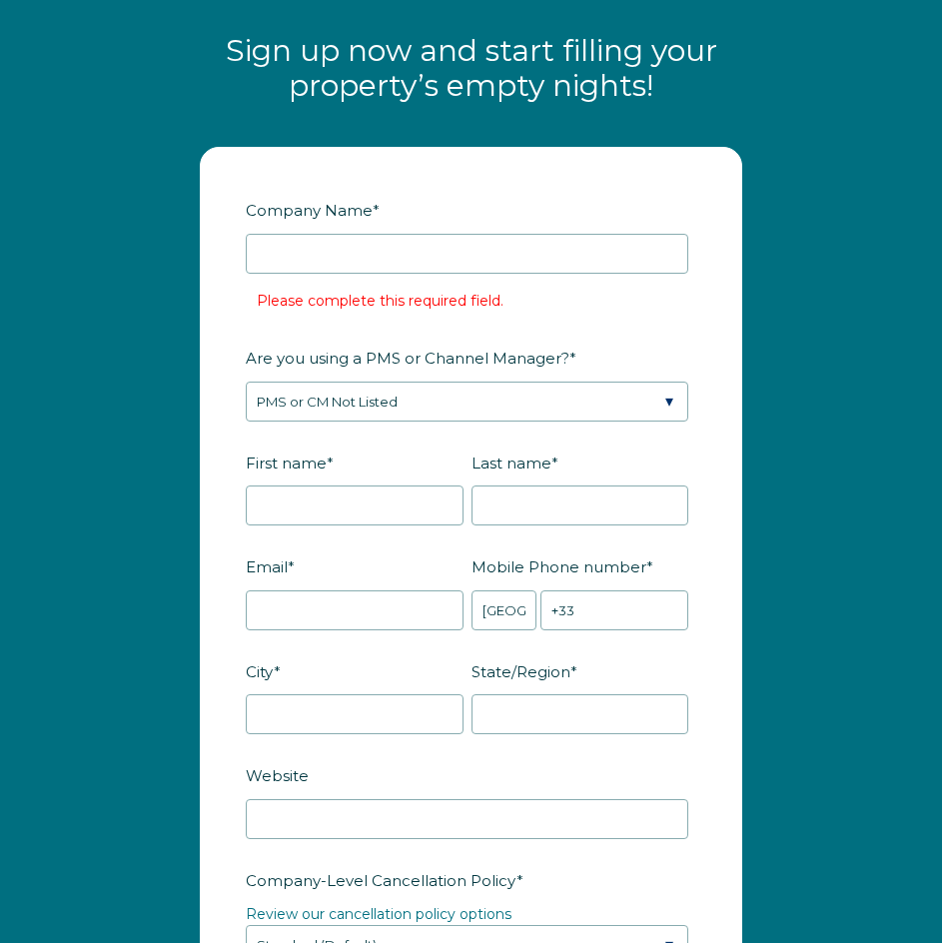
scroll to position [2608, 0]
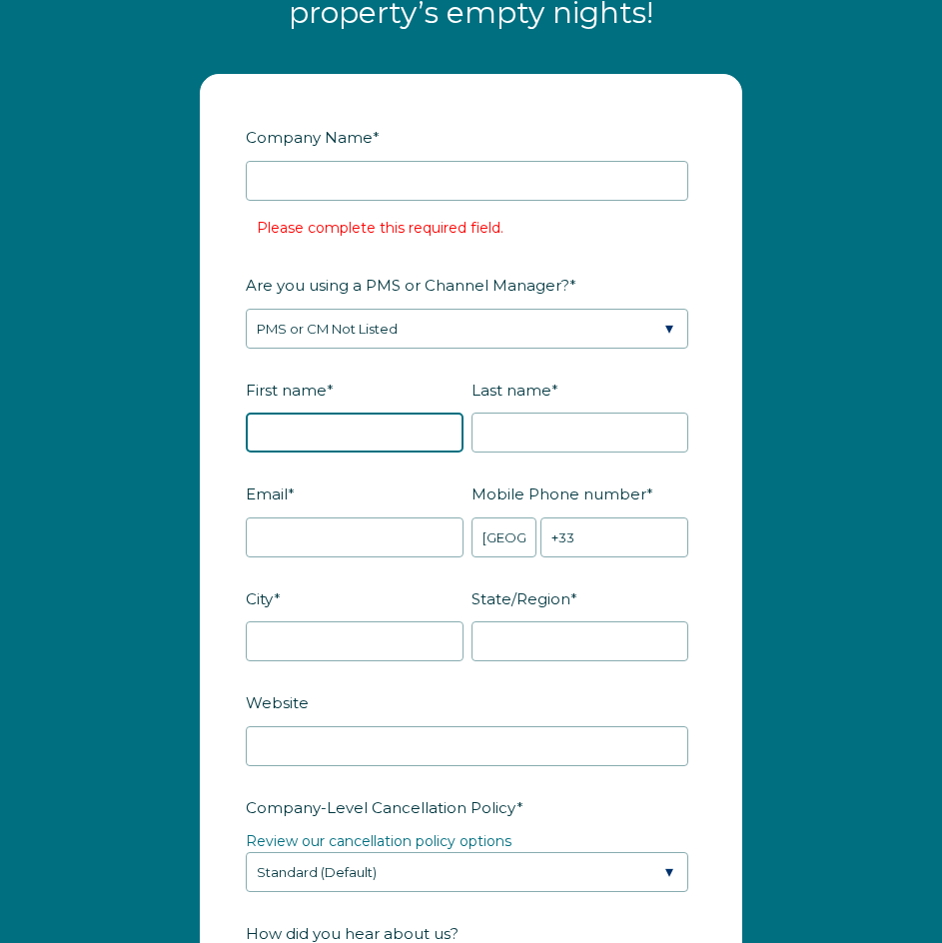
click at [328, 413] on input "First name *" at bounding box center [355, 433] width 218 height 40
click at [329, 413] on input "First name *" at bounding box center [355, 433] width 218 height 40
paste input "Julien"
type input "Julien"
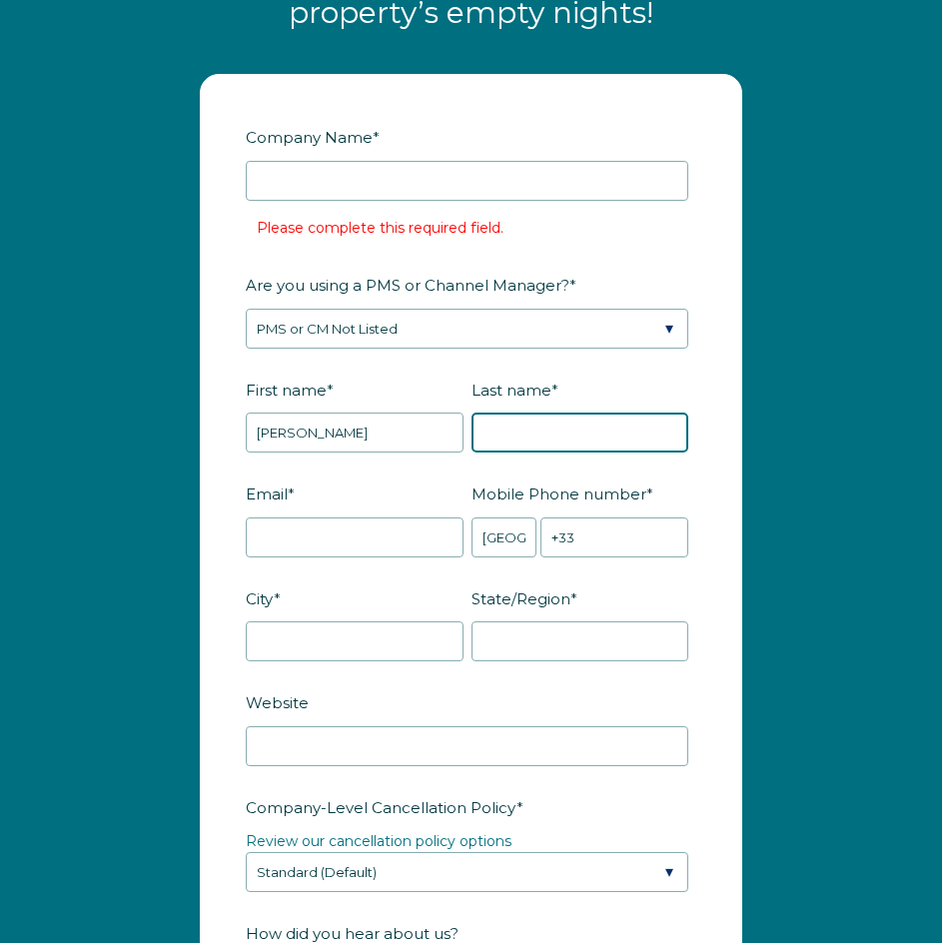
click at [527, 413] on input "Last name *" at bounding box center [581, 433] width 218 height 40
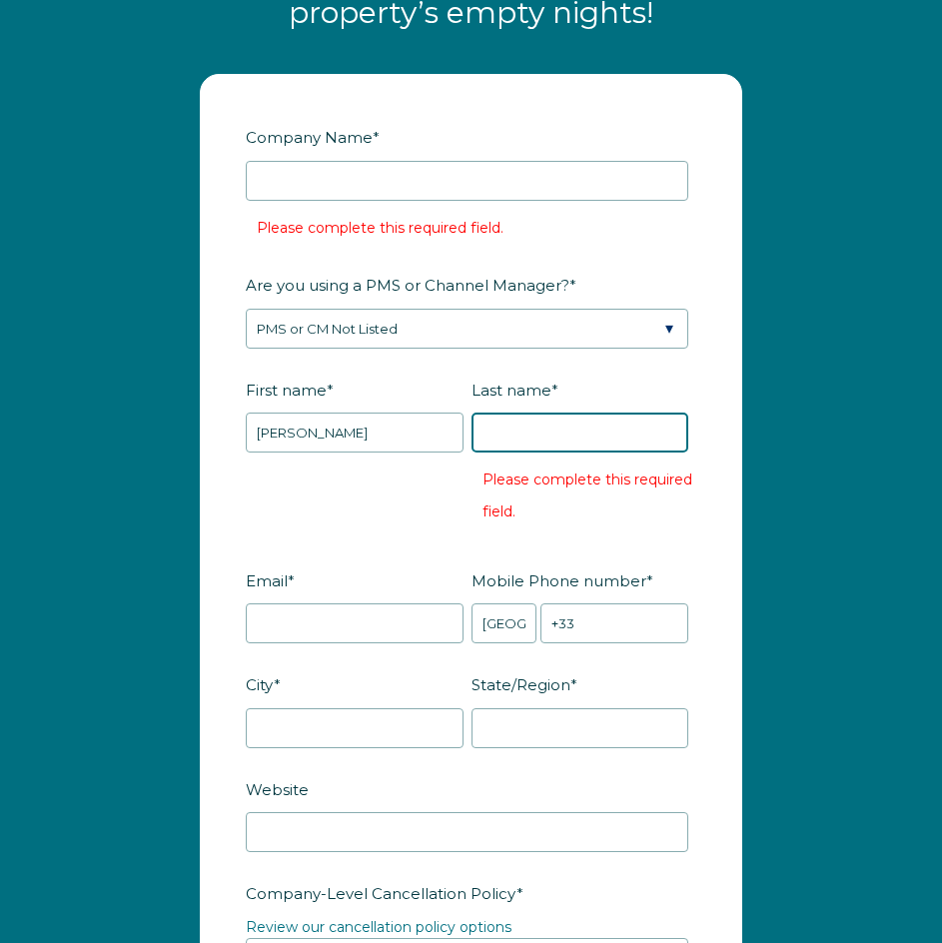
click at [542, 413] on input "Last name *" at bounding box center [581, 433] width 218 height 40
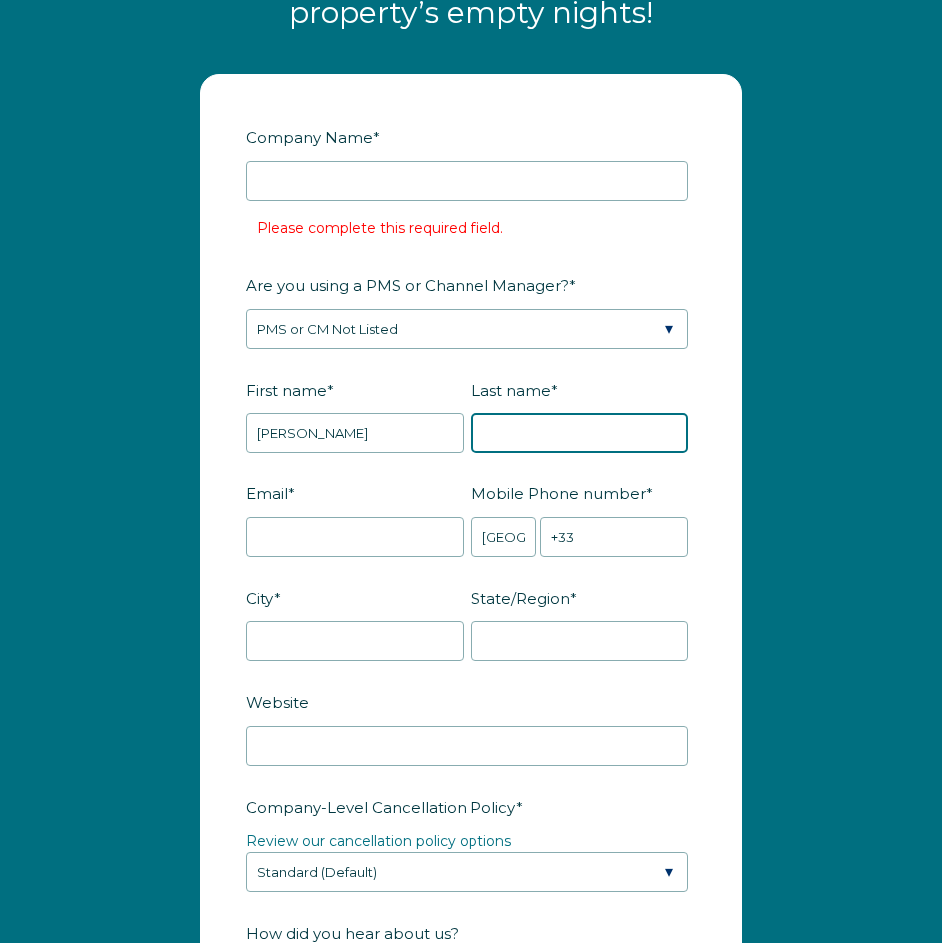
paste input "Moreau"
type input "Moreau"
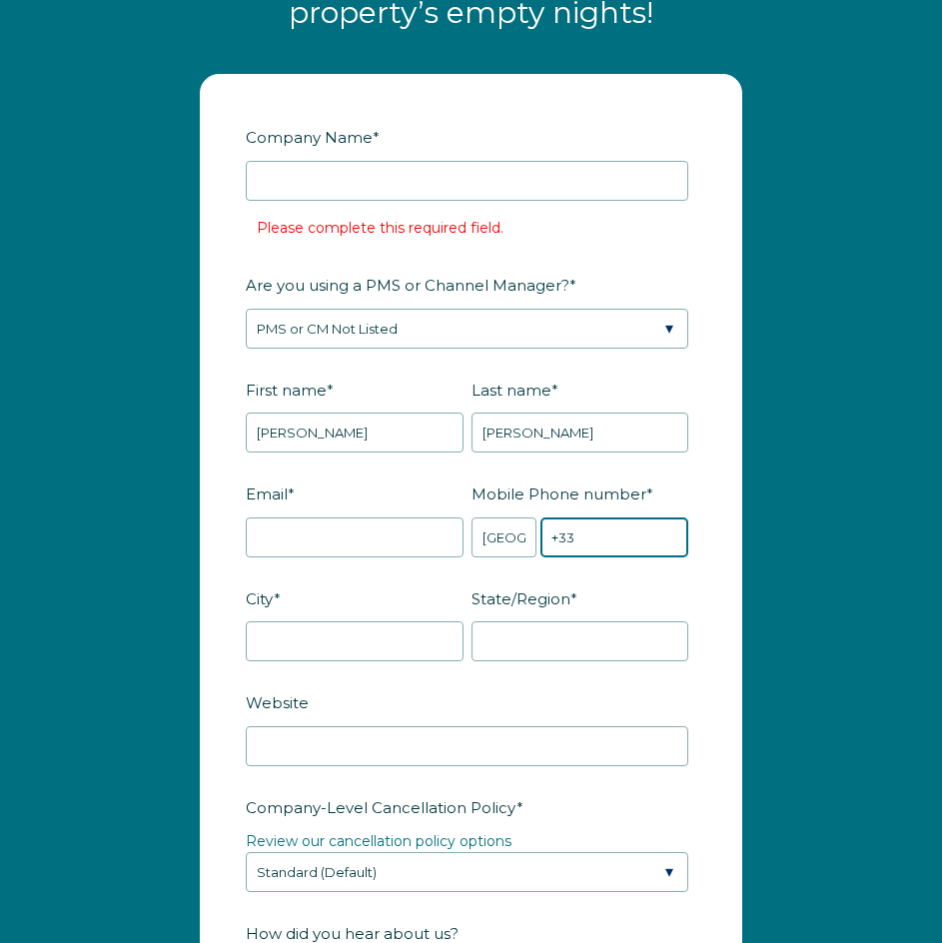
click at [586, 518] on input "+33" at bounding box center [615, 538] width 148 height 40
click at [553, 600] on form "Company Name * Please complete this required field. Are you using a PMS or Chan…" at bounding box center [471, 896] width 541 height 1642
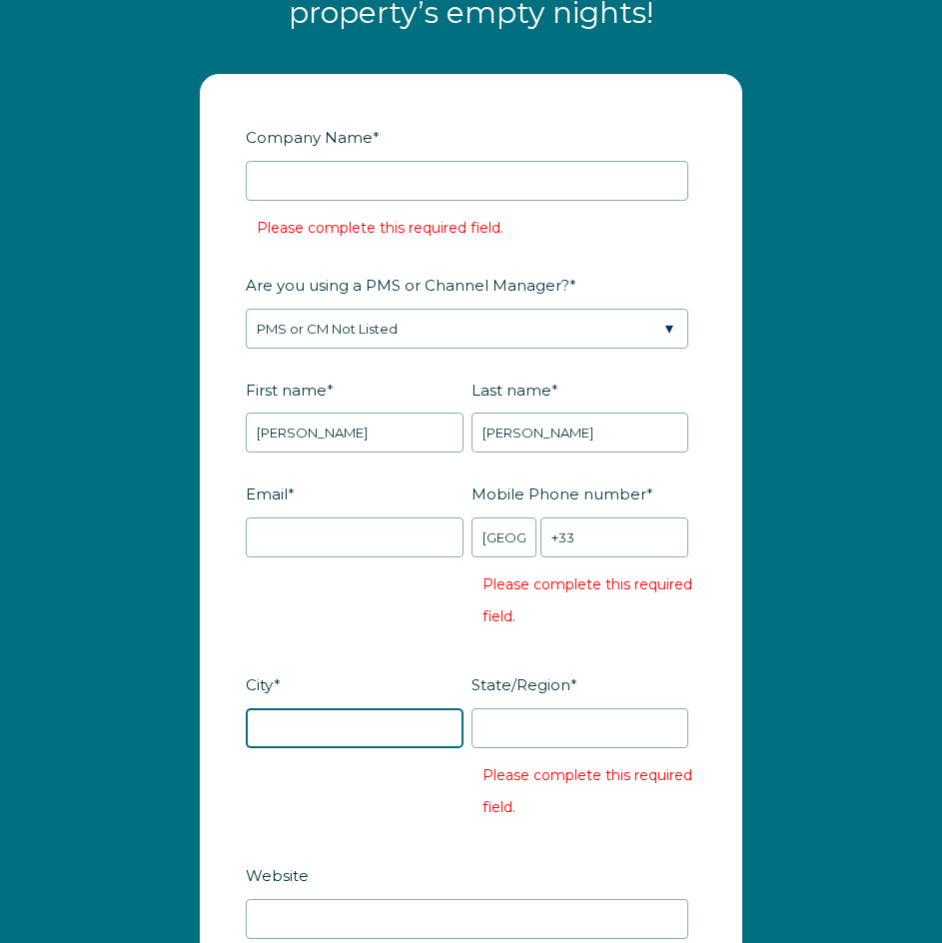
click at [304, 709] on input "City *" at bounding box center [355, 729] width 218 height 40
paste input "Paris"
type input "Paris"
drag, startPoint x: 695, startPoint y: 630, endPoint x: 954, endPoint y: 342, distance: 387.7
click at [695, 668] on label "State/Region *" at bounding box center [585, 685] width 226 height 35
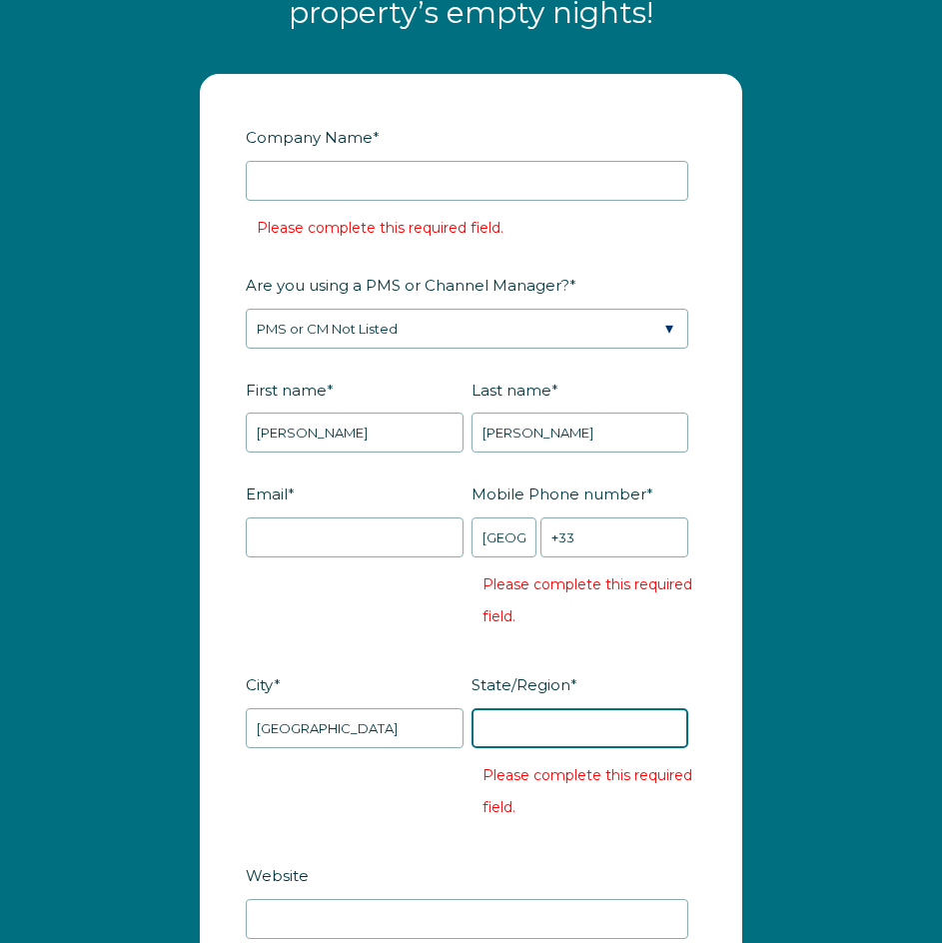
click at [690, 709] on input "State/Region *" at bounding box center [581, 729] width 218 height 40
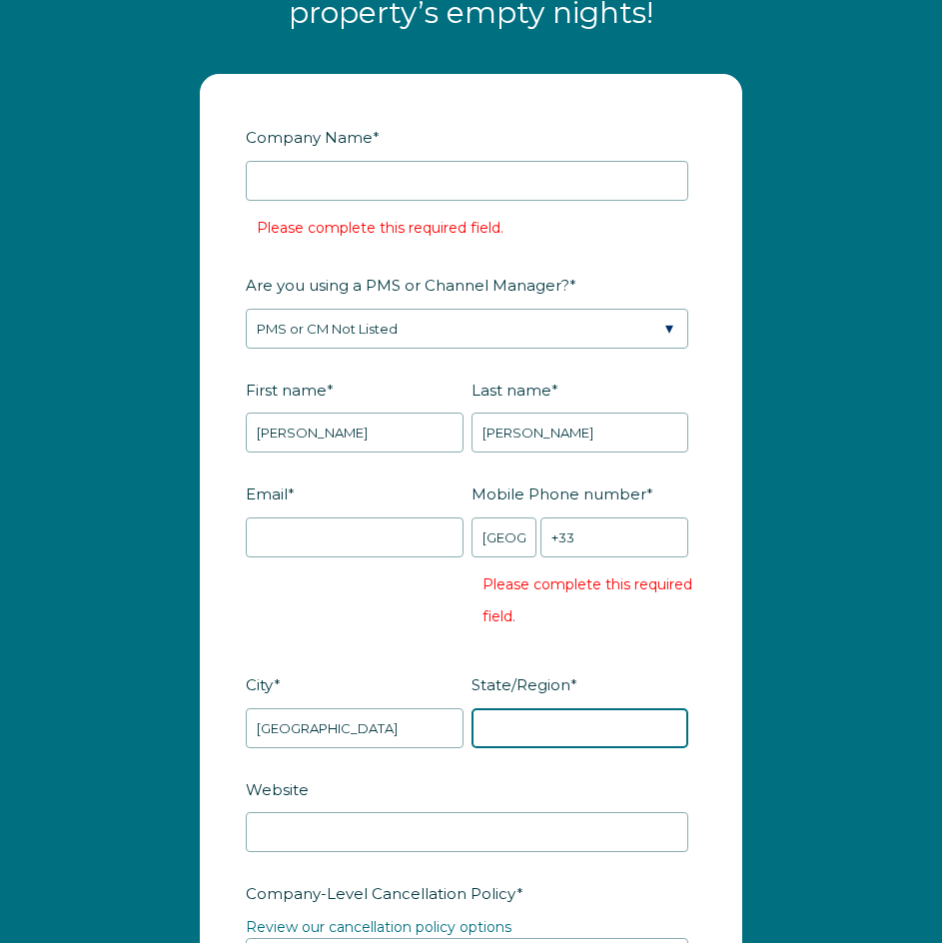
drag, startPoint x: 567, startPoint y: 693, endPoint x: 711, endPoint y: 676, distance: 144.9
click at [568, 709] on input "State/Region *" at bounding box center [581, 729] width 218 height 40
paste input "[GEOGRAPHIC_DATA]"
type input "[GEOGRAPHIC_DATA]"
click at [721, 670] on form "Company Name * Please complete this required field. Are you using a PMS or Chan…" at bounding box center [471, 939] width 541 height 1728
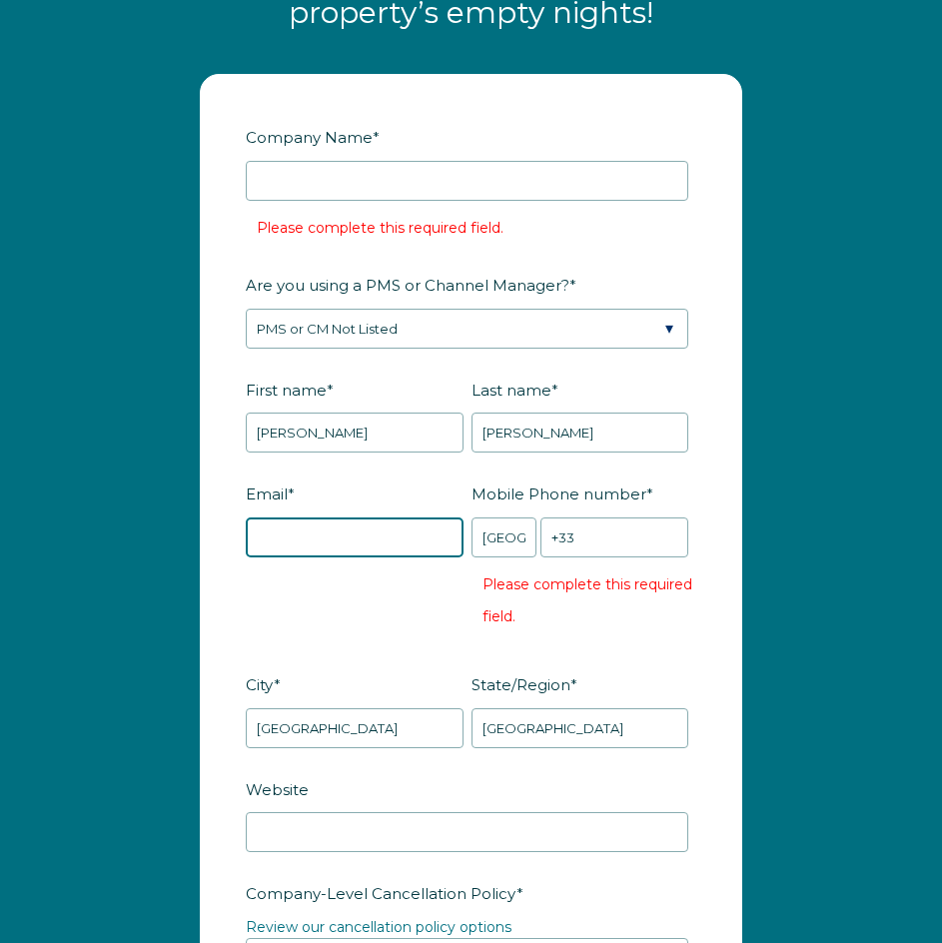
click at [312, 518] on input "Email *" at bounding box center [355, 538] width 218 height 40
type input "ngohakhanh3@gmail.com"
click at [689, 601] on div "Mobile Phone number * * Afghanistan (‫افغانستان‬‎) Albania (Shqipëri) Algeria (…" at bounding box center [585, 560] width 226 height 167
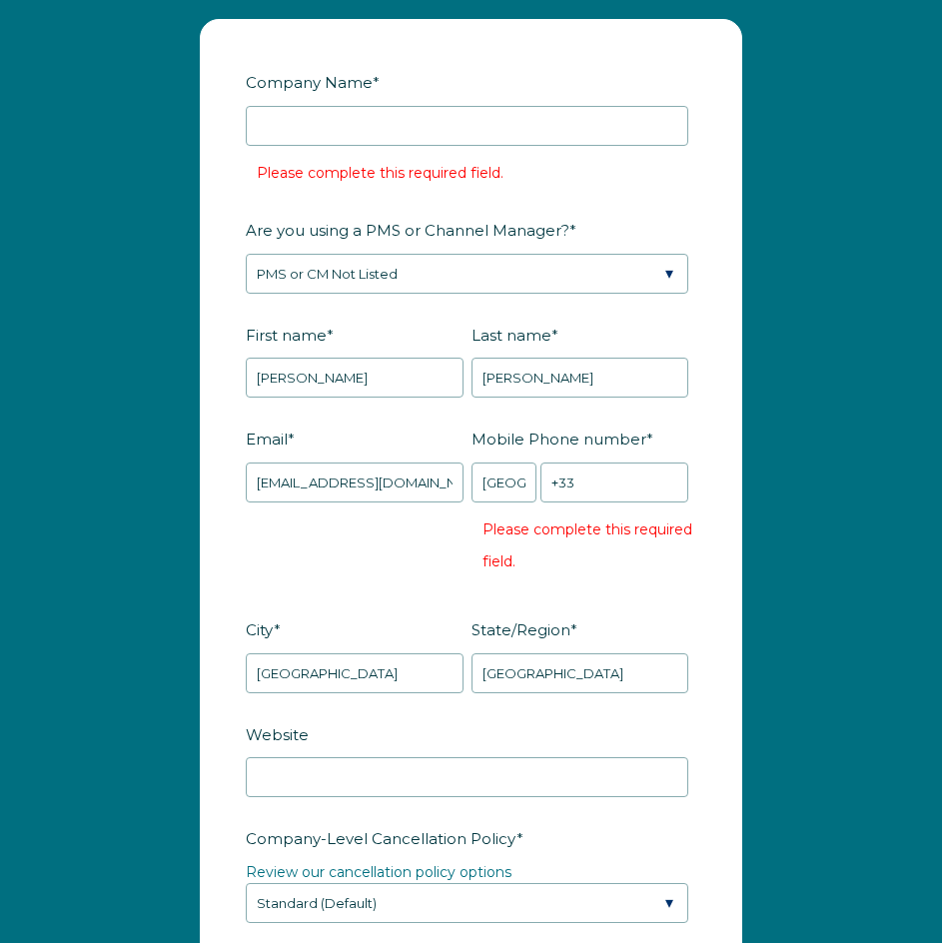
scroll to position [2908, 0]
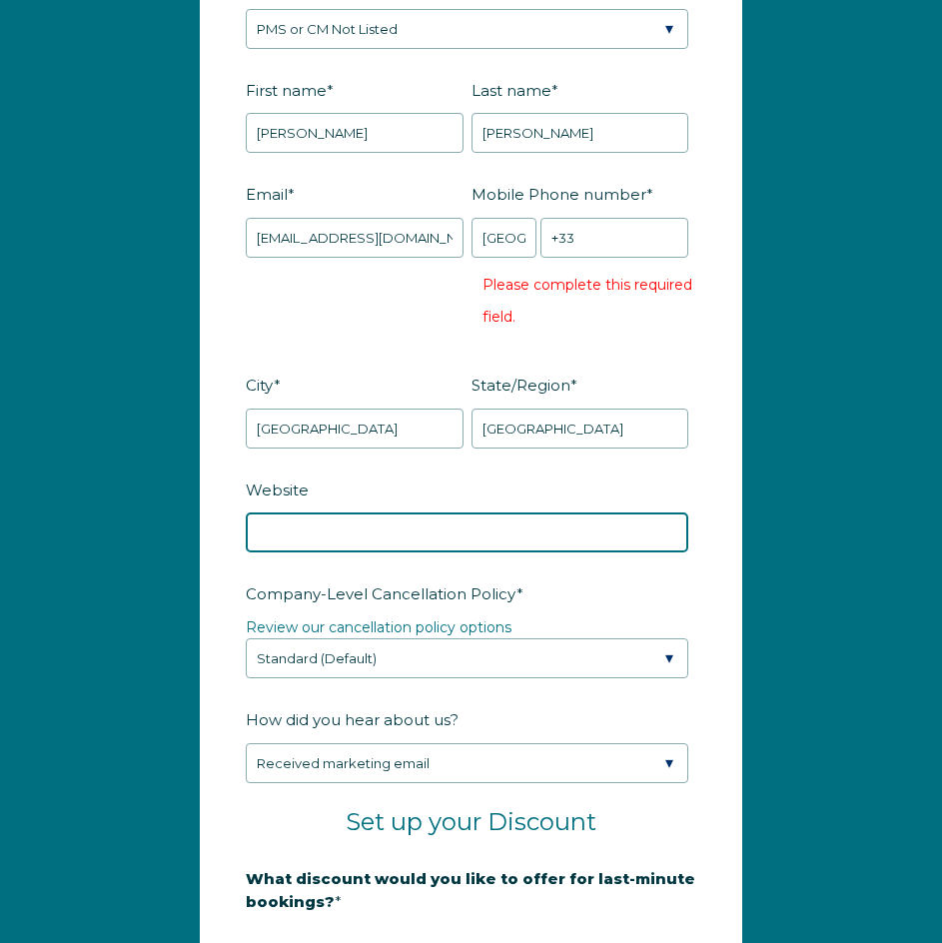
click at [401, 513] on input "Website" at bounding box center [467, 533] width 443 height 40
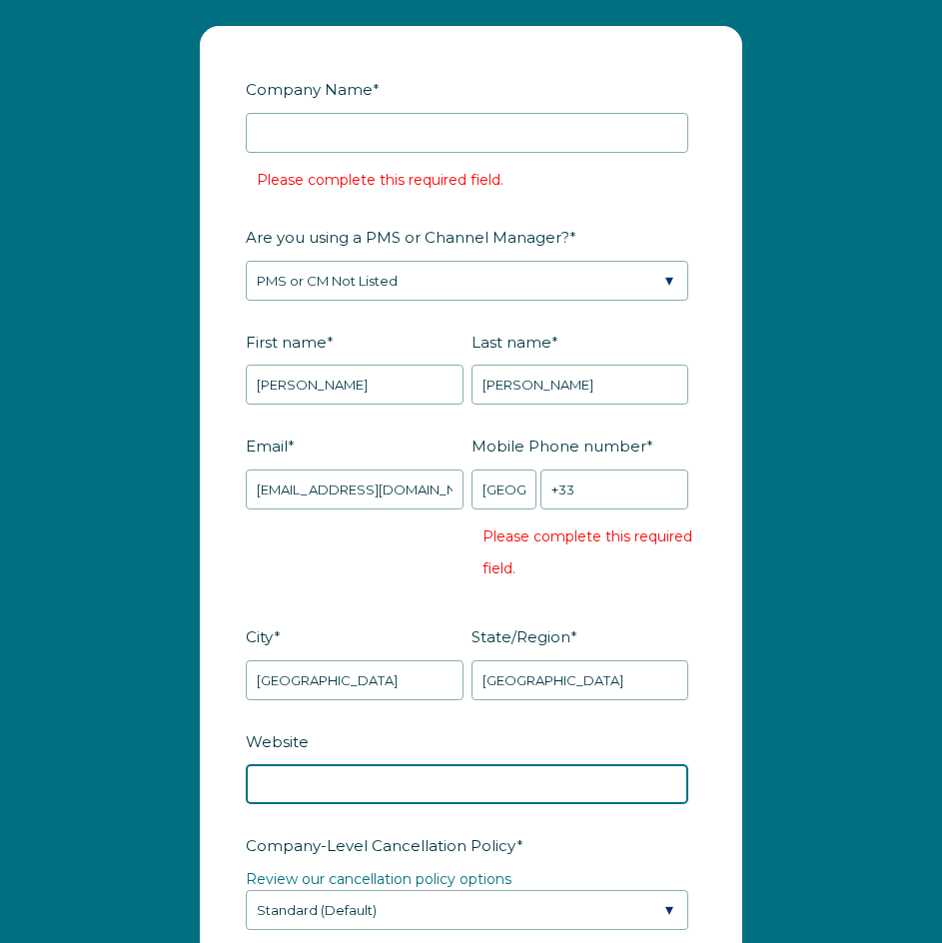
scroll to position [2608, 0]
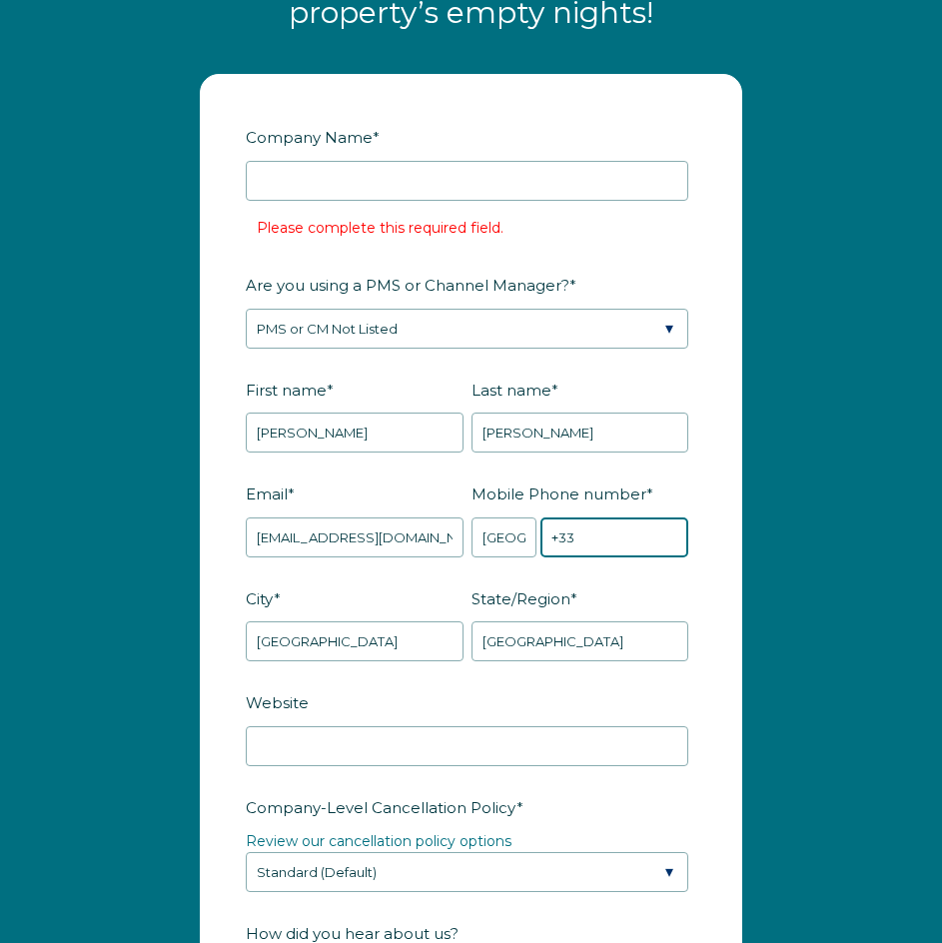
click at [622, 518] on input "+33" at bounding box center [615, 538] width 148 height 40
click at [623, 518] on input "+33" at bounding box center [615, 538] width 148 height 40
click at [628, 518] on input "+33" at bounding box center [615, 538] width 148 height 40
click at [614, 518] on input "+33" at bounding box center [615, 538] width 148 height 40
drag, startPoint x: 578, startPoint y: 492, endPoint x: 735, endPoint y: 515, distance: 158.6
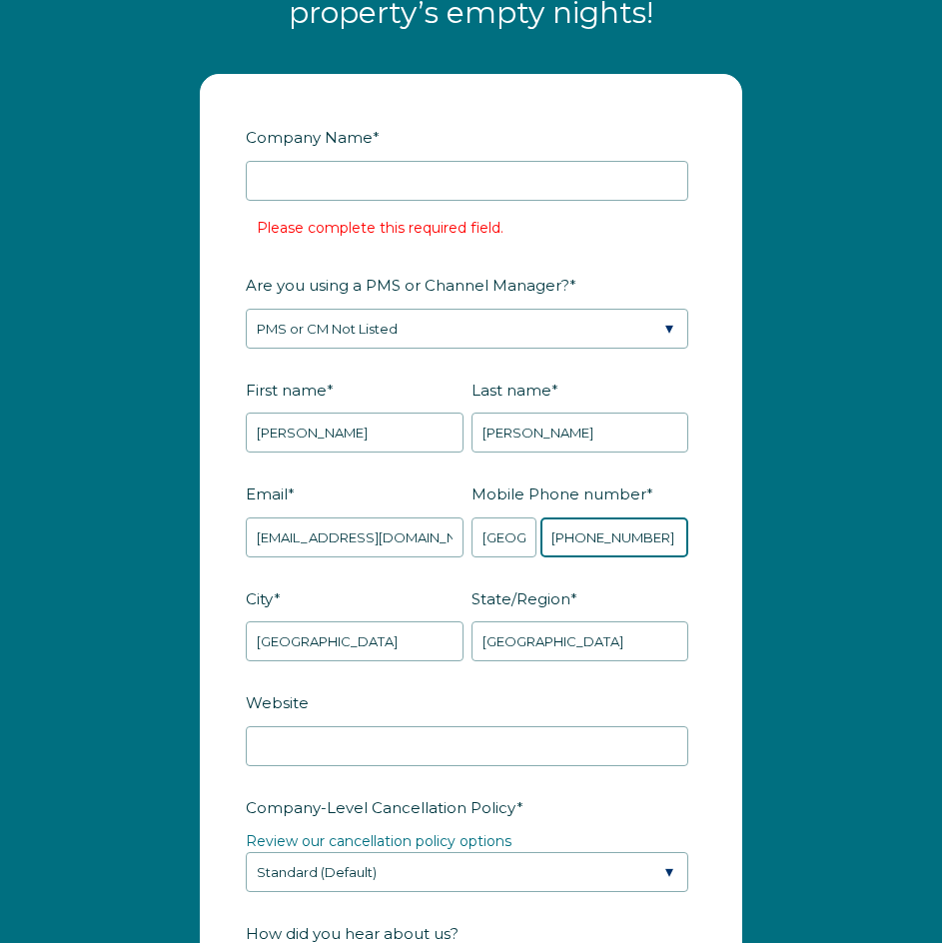
click at [577, 518] on input "+33 33758941653" at bounding box center [615, 538] width 148 height 40
click at [592, 518] on input "+33 33758941653" at bounding box center [615, 538] width 148 height 40
type input "+33 758941653"
click at [713, 527] on form "Company Name * Please complete this required field. Are you using a PMS or Chan…" at bounding box center [471, 896] width 541 height 1642
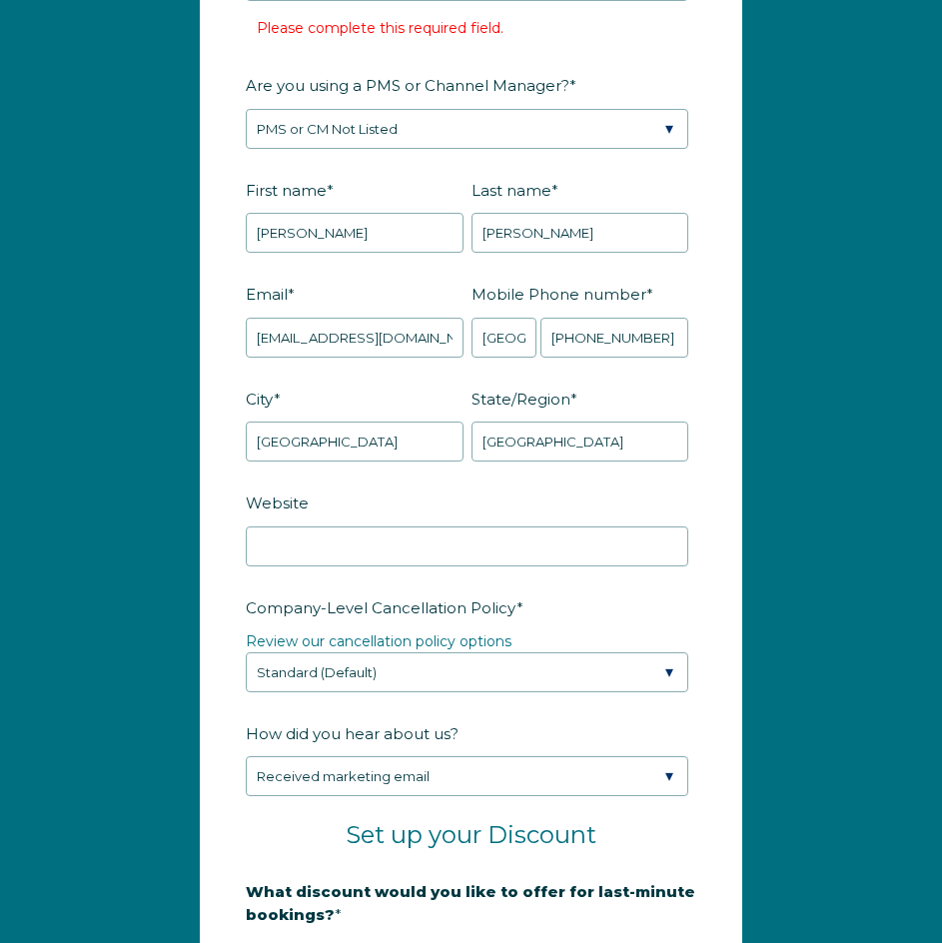
click at [406, 486] on div "Website" at bounding box center [471, 526] width 451 height 81
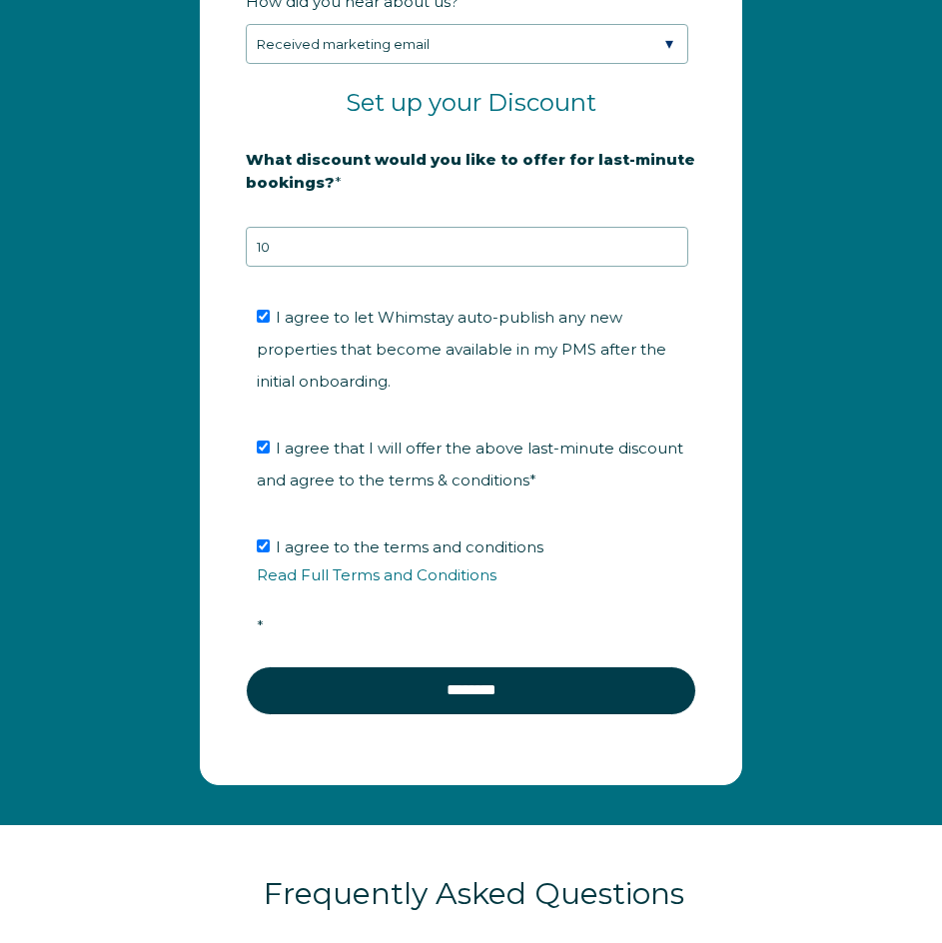
scroll to position [3608, 0]
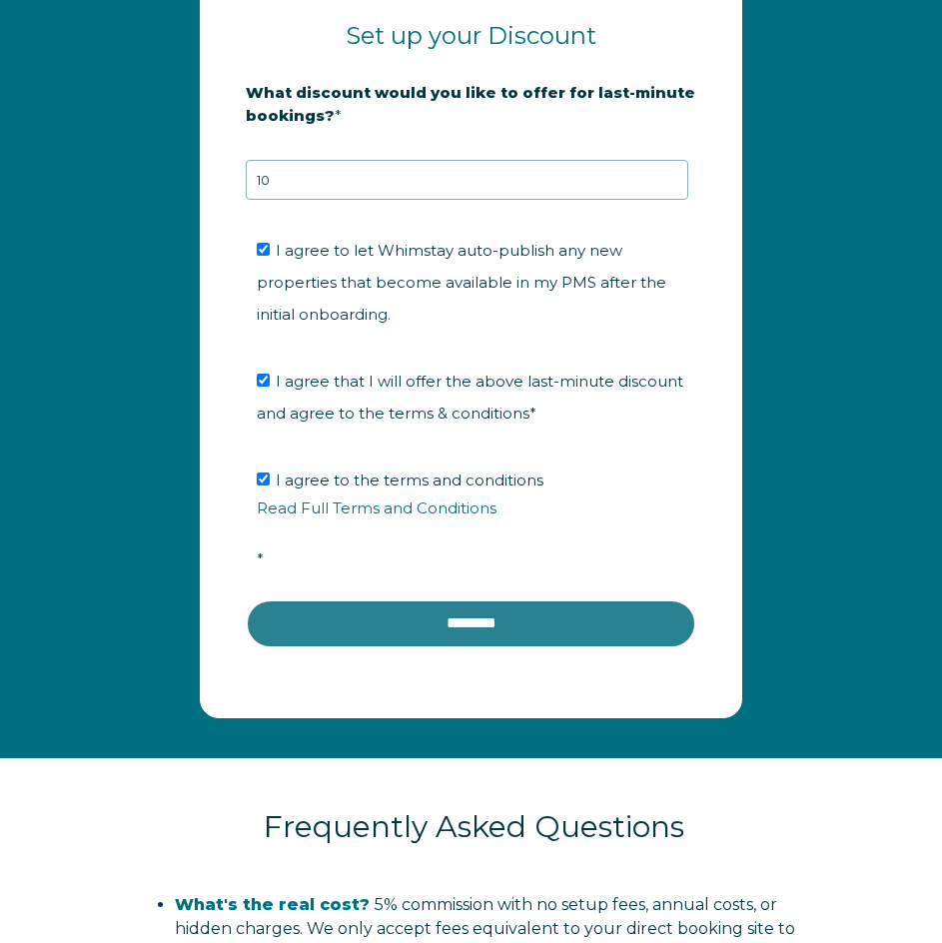
click at [518, 600] on input "********" at bounding box center [471, 624] width 451 height 48
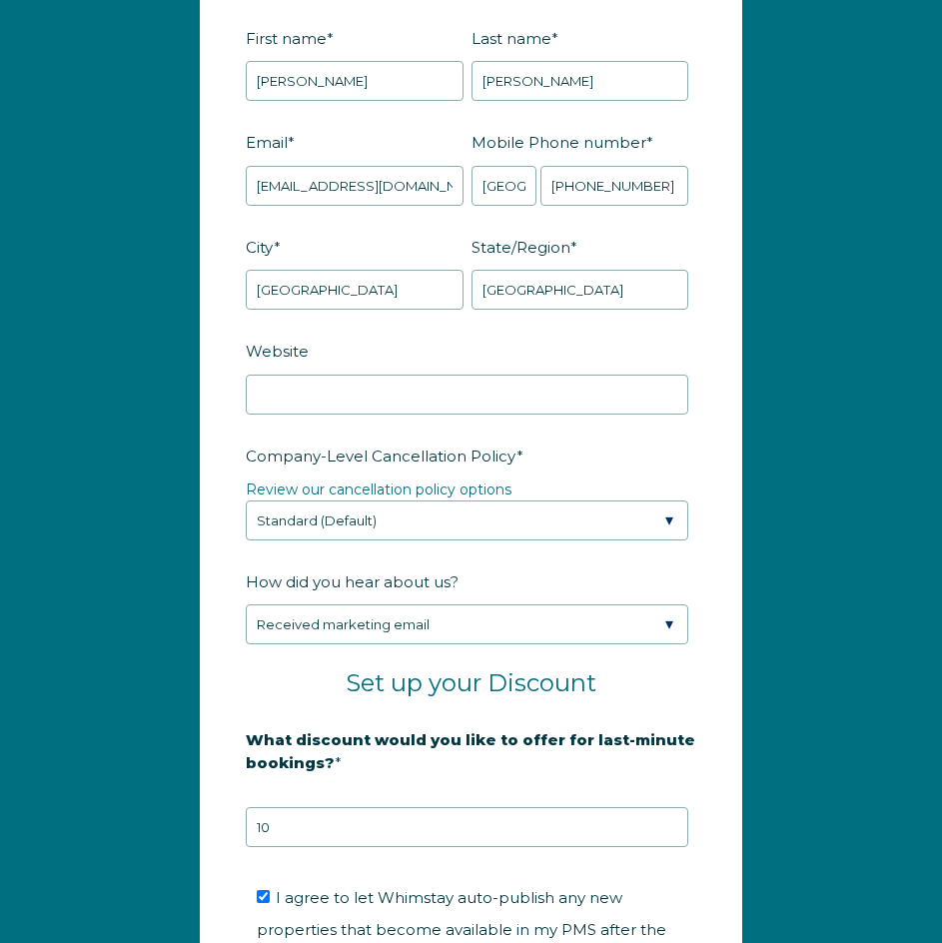
scroll to position [2908, 0]
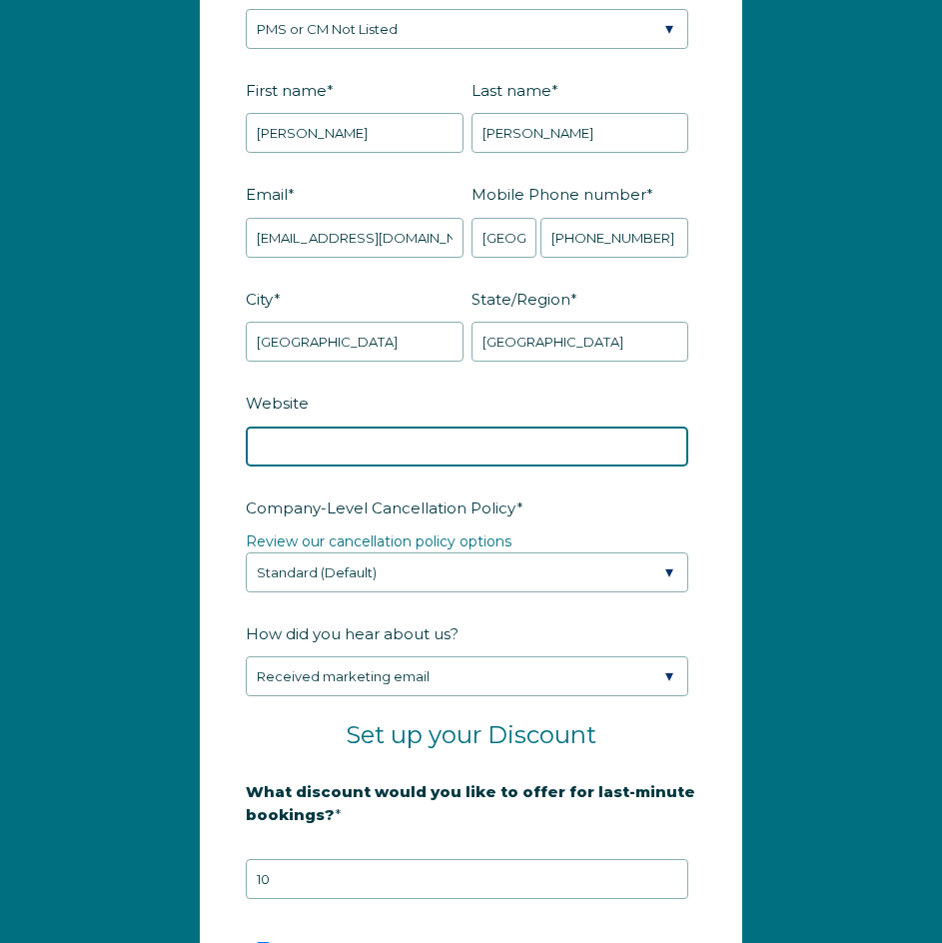
click at [264, 427] on input "Website" at bounding box center [467, 447] width 443 height 40
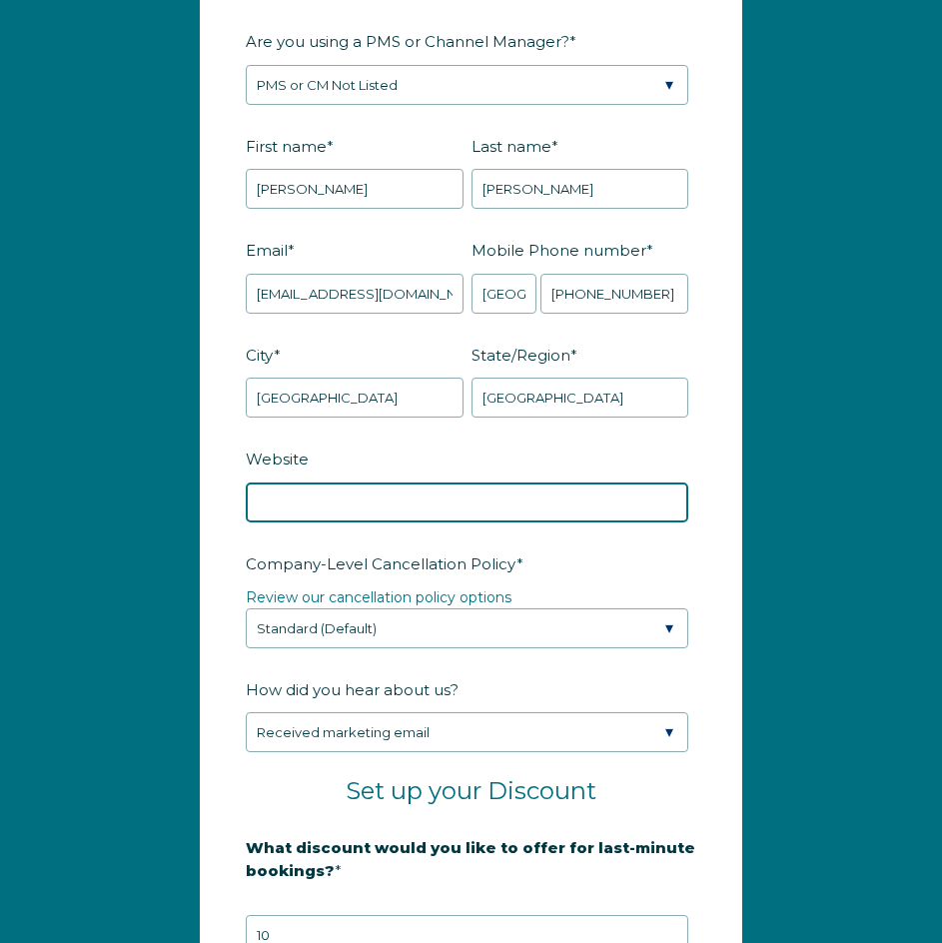
scroll to position [2508, 0]
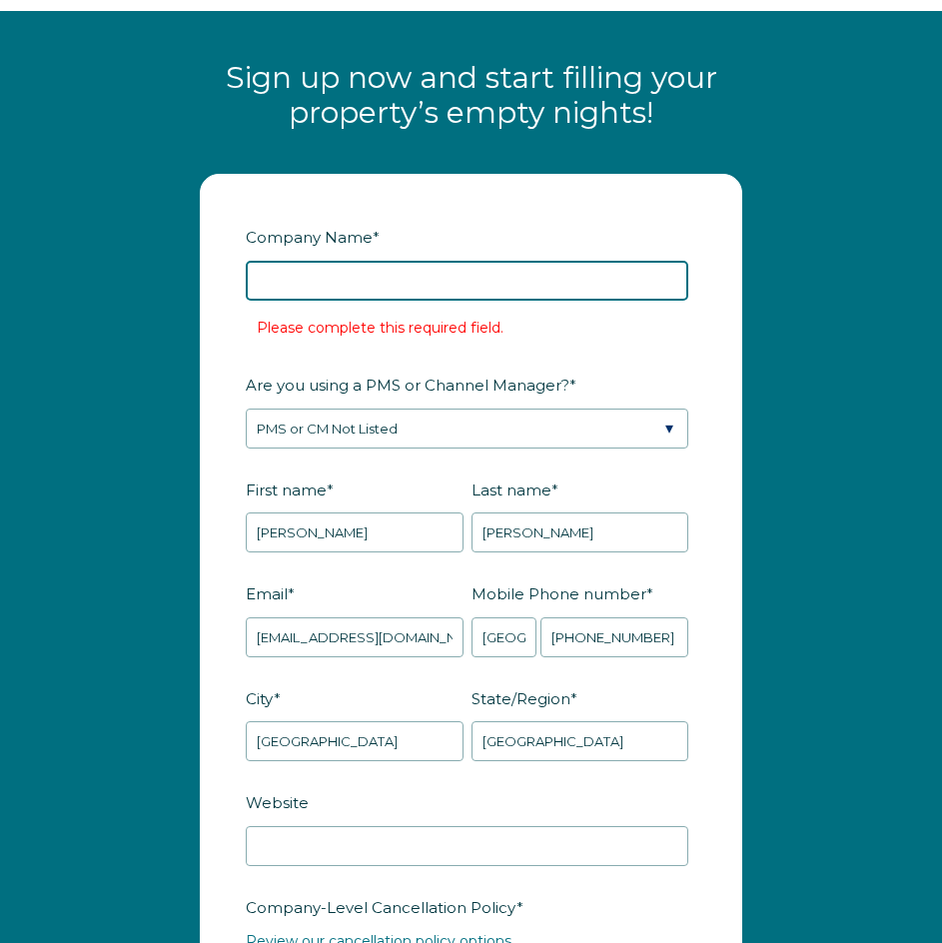
click at [303, 261] on input "Company Name *" at bounding box center [467, 281] width 443 height 40
paste input "Le 14 Soufflot"
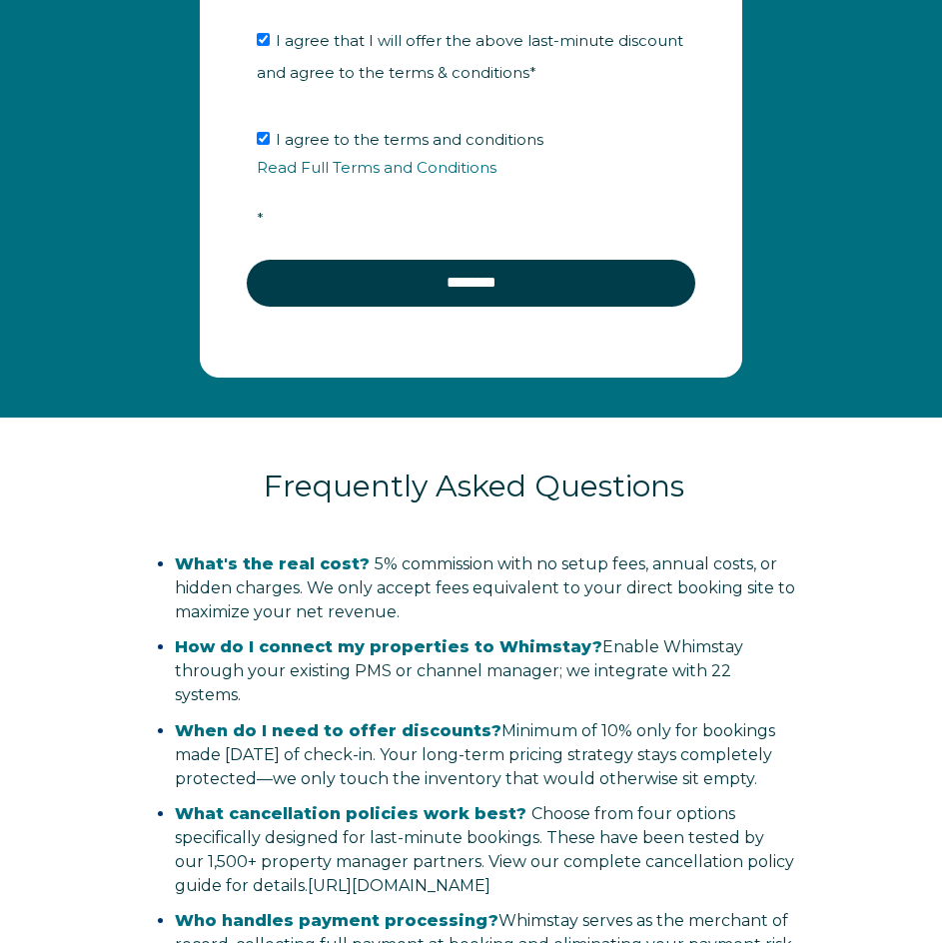
scroll to position [3907, 0]
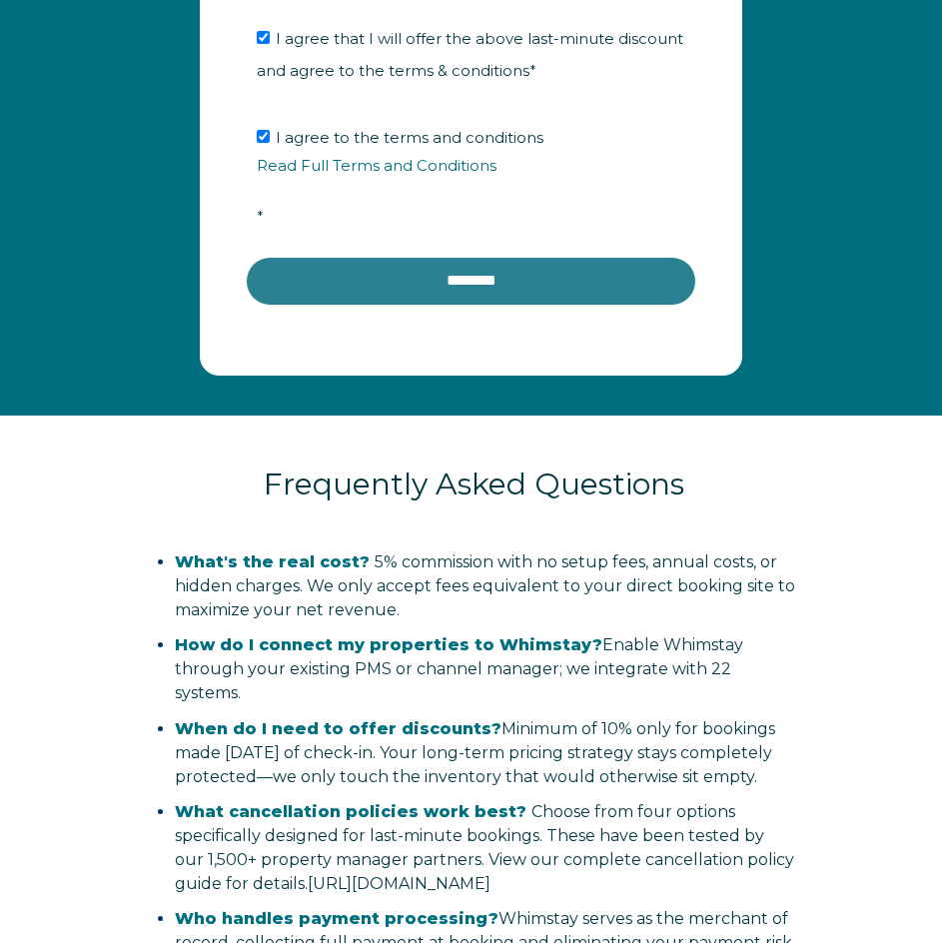
type input "Le 14 Soufflot"
click at [438, 257] on input "********" at bounding box center [471, 281] width 451 height 48
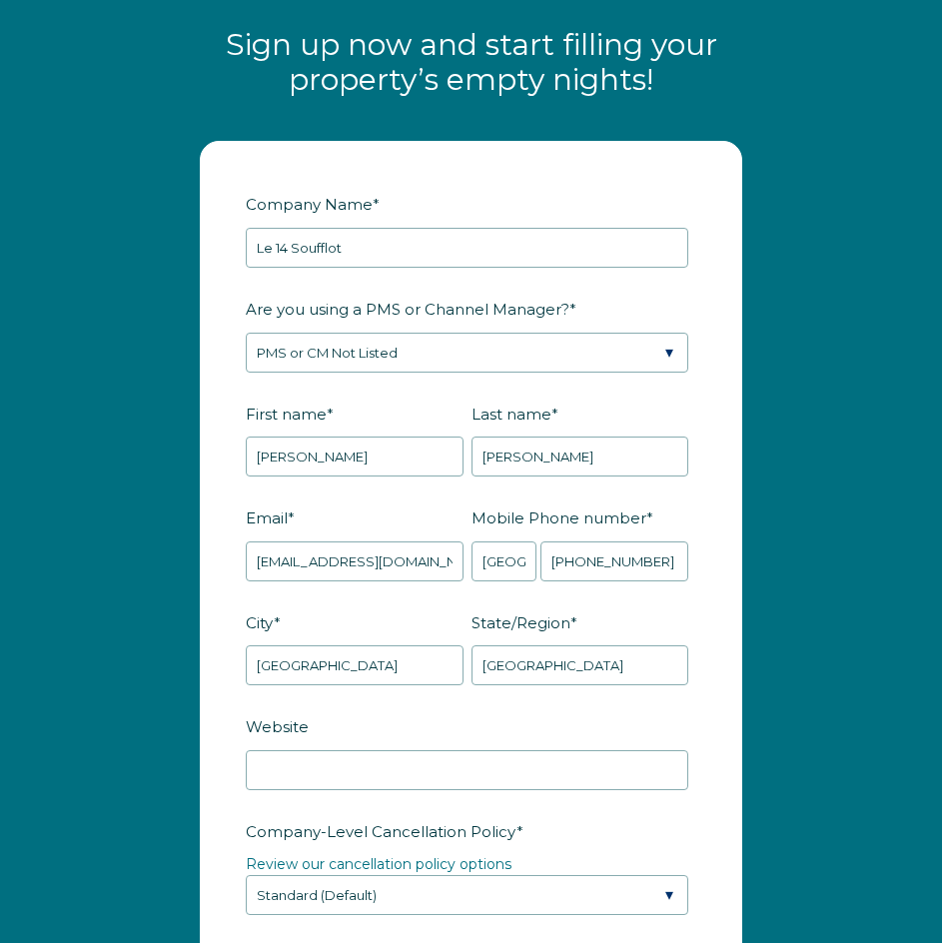
scroll to position [2408, 0]
